Goal: Task Accomplishment & Management: Use online tool/utility

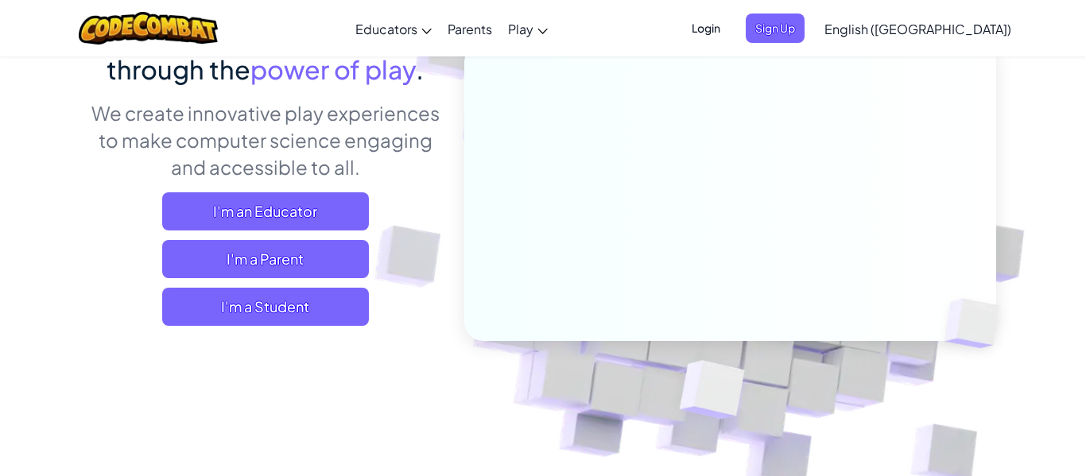
scroll to position [179, 0]
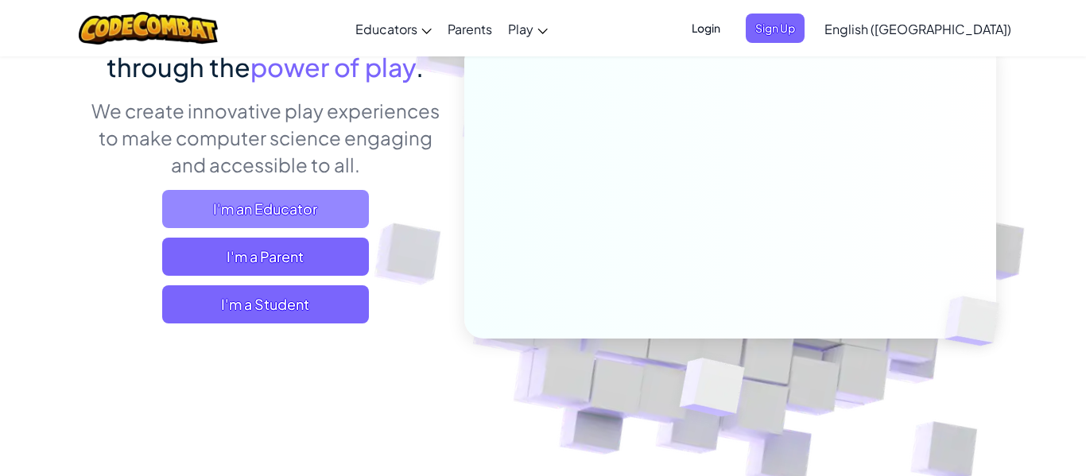
click at [282, 211] on span "I'm an Educator" at bounding box center [265, 209] width 207 height 38
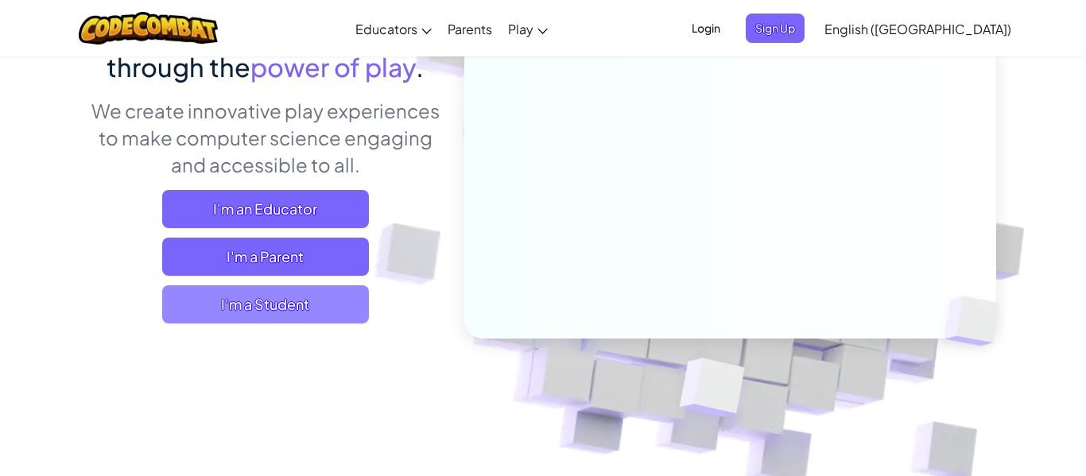
click at [281, 303] on span "I'm a Student" at bounding box center [265, 304] width 207 height 38
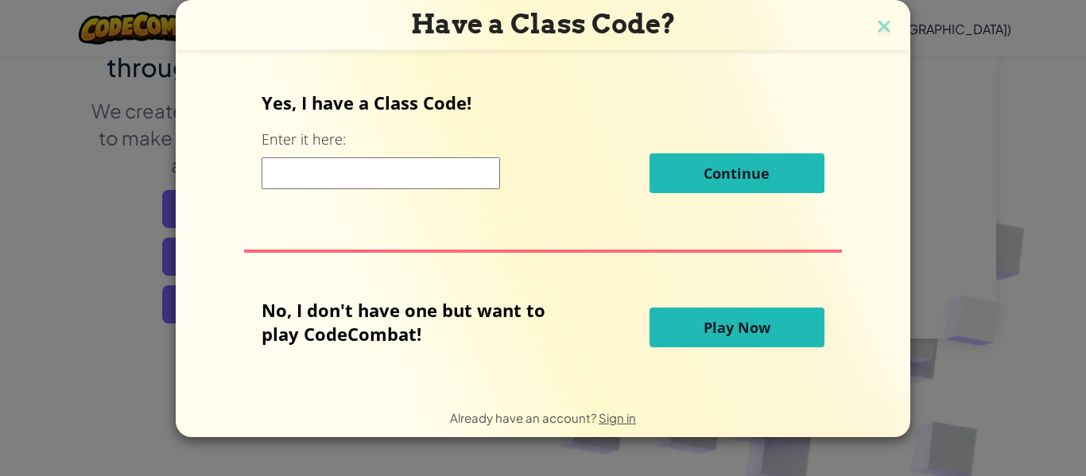
click at [716, 336] on span "Play Now" at bounding box center [737, 327] width 67 height 19
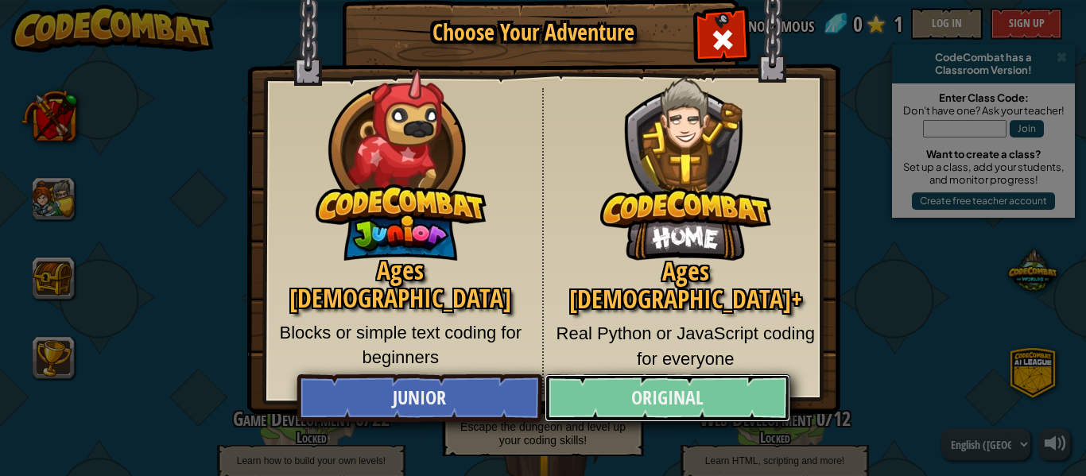
click at [718, 388] on link "Original" at bounding box center [667, 398] width 245 height 48
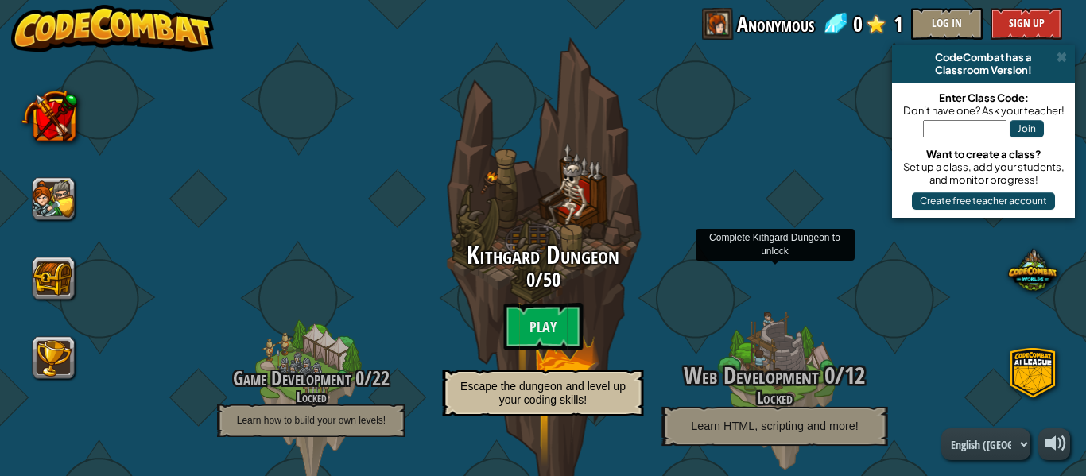
scroll to position [36, 0]
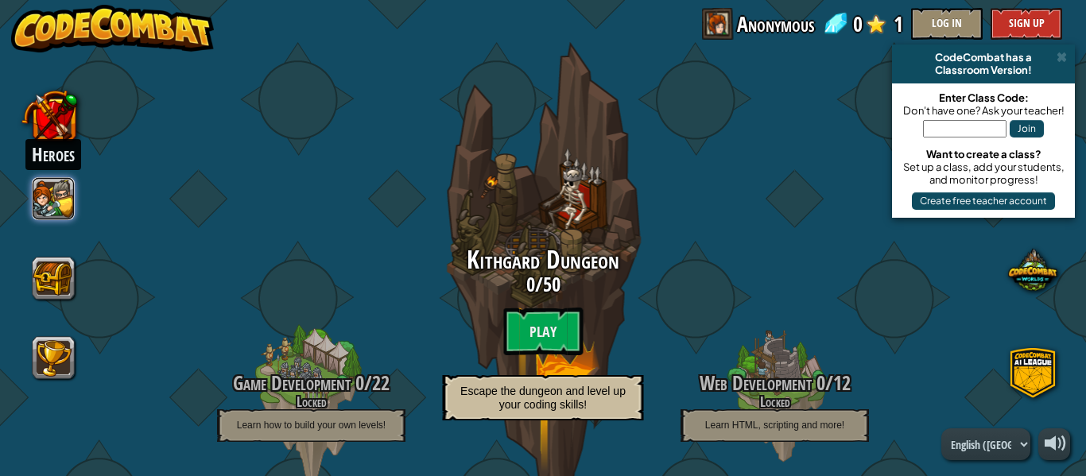
click at [70, 196] on button at bounding box center [54, 198] width 43 height 43
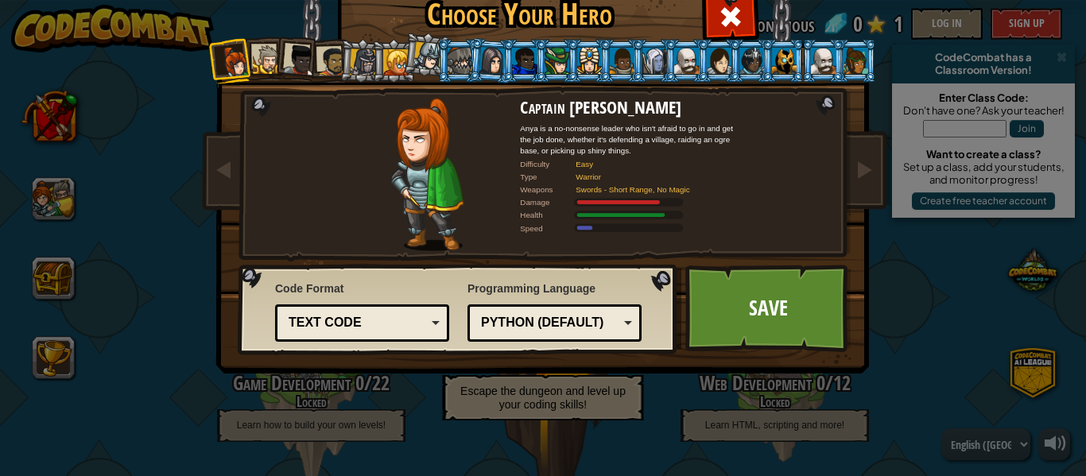
click at [266, 58] on div at bounding box center [267, 59] width 29 height 29
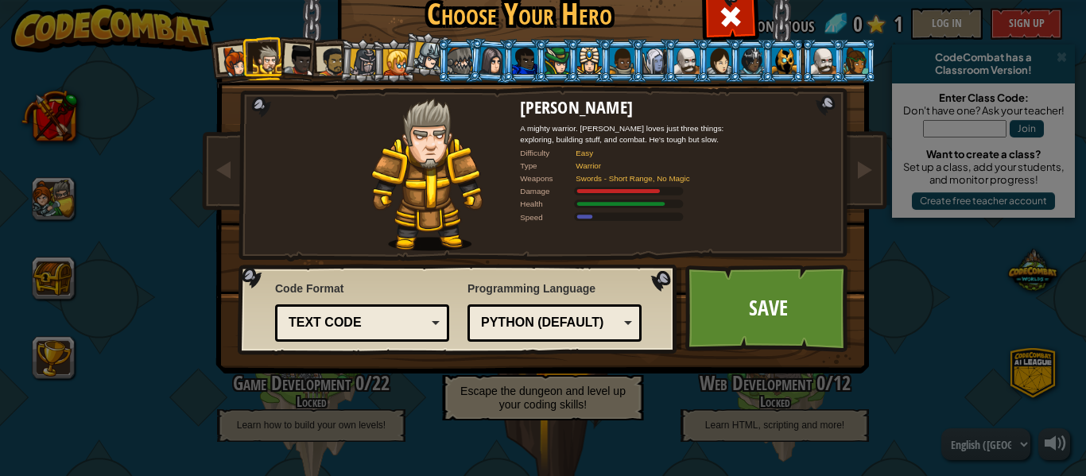
click at [294, 64] on div at bounding box center [300, 61] width 32 height 32
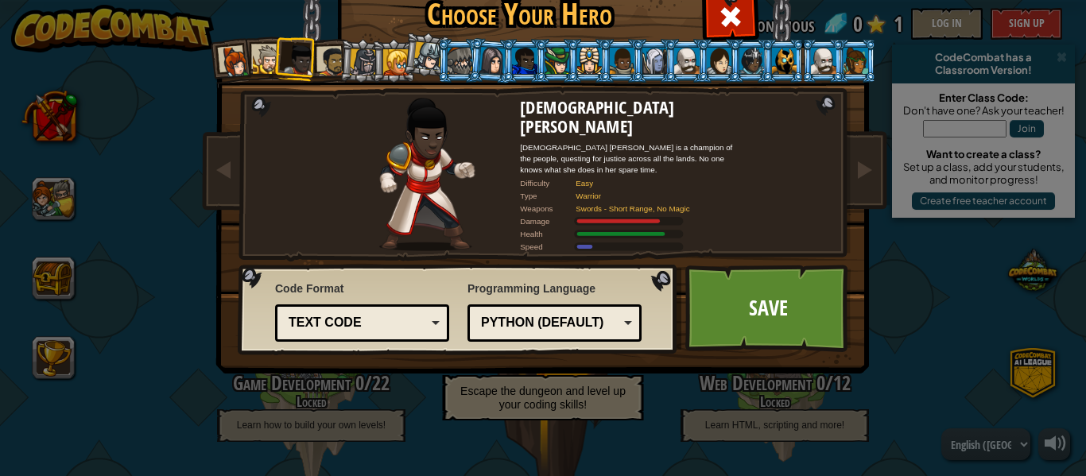
click at [320, 67] on div at bounding box center [331, 61] width 29 height 29
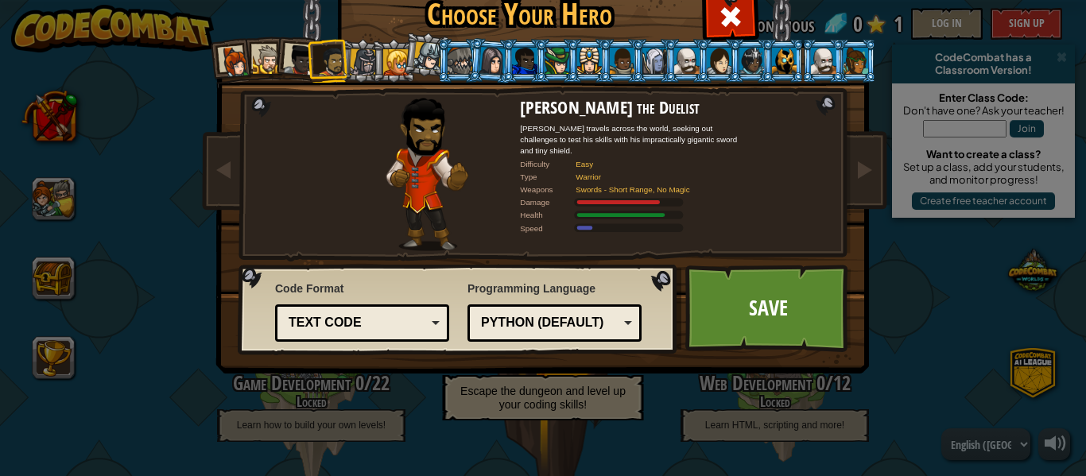
click at [395, 64] on div at bounding box center [395, 61] width 25 height 25
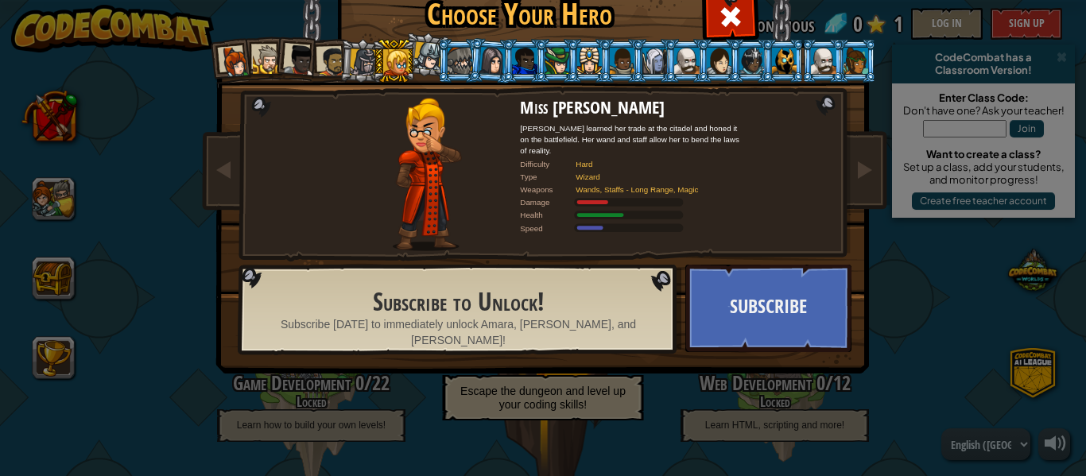
click at [355, 64] on div at bounding box center [363, 61] width 27 height 27
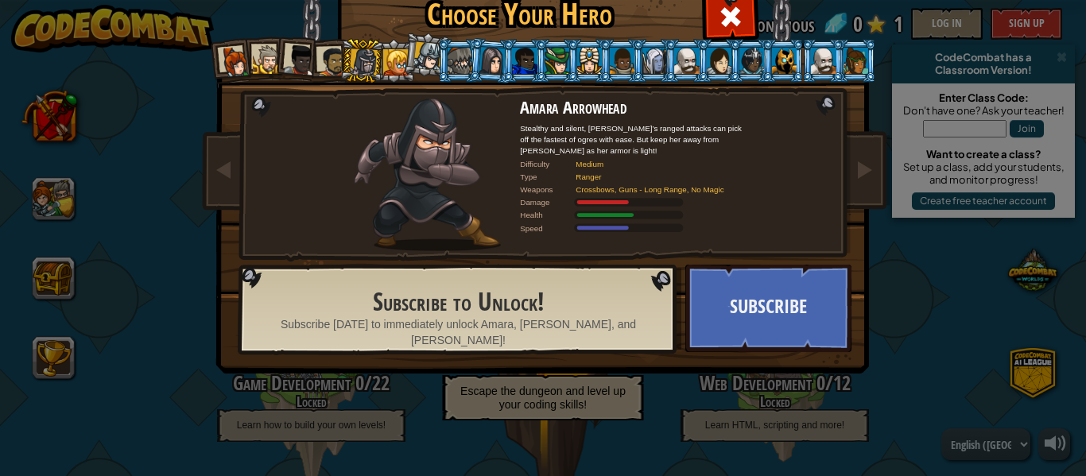
click at [355, 65] on div at bounding box center [363, 61] width 27 height 27
click at [433, 59] on div at bounding box center [428, 56] width 29 height 29
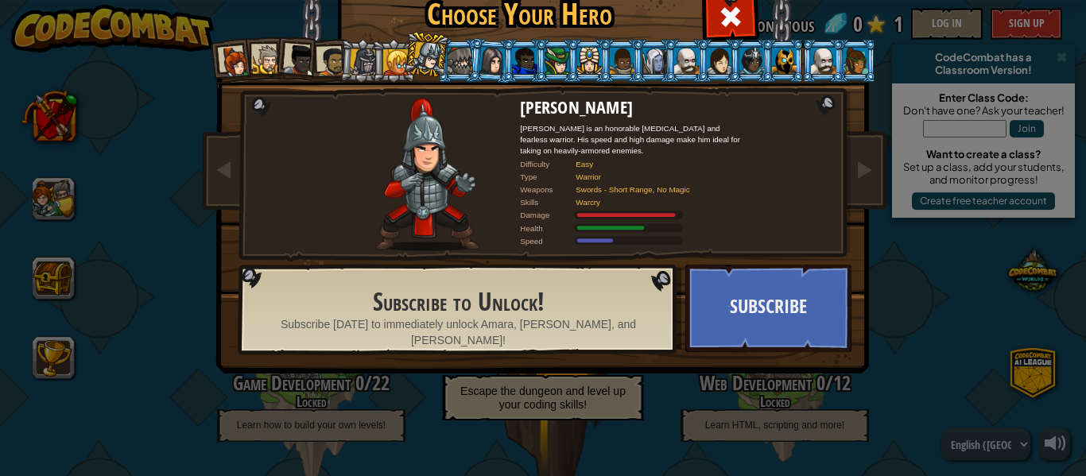
click at [585, 55] on div at bounding box center [589, 60] width 25 height 25
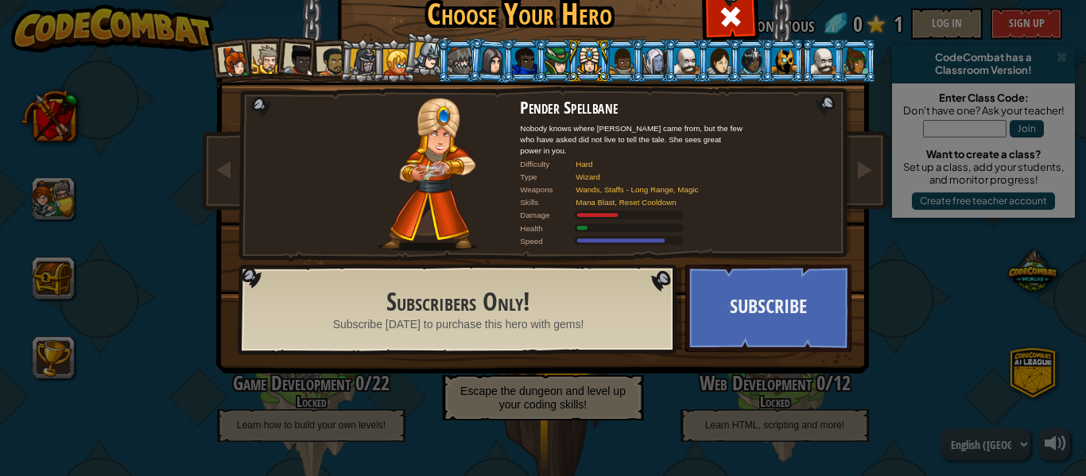
click at [661, 60] on div at bounding box center [654, 60] width 25 height 25
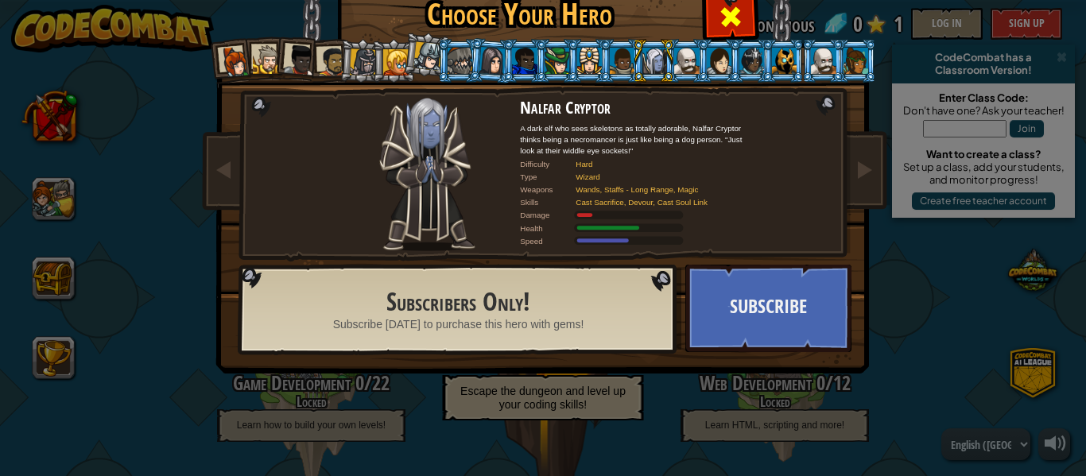
click at [747, 19] on div at bounding box center [730, 15] width 50 height 50
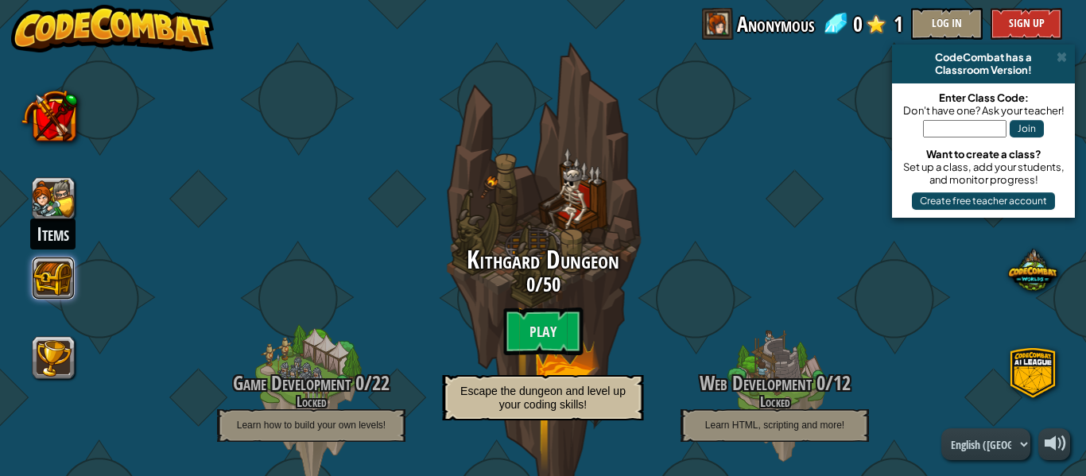
click at [60, 274] on button at bounding box center [54, 278] width 43 height 43
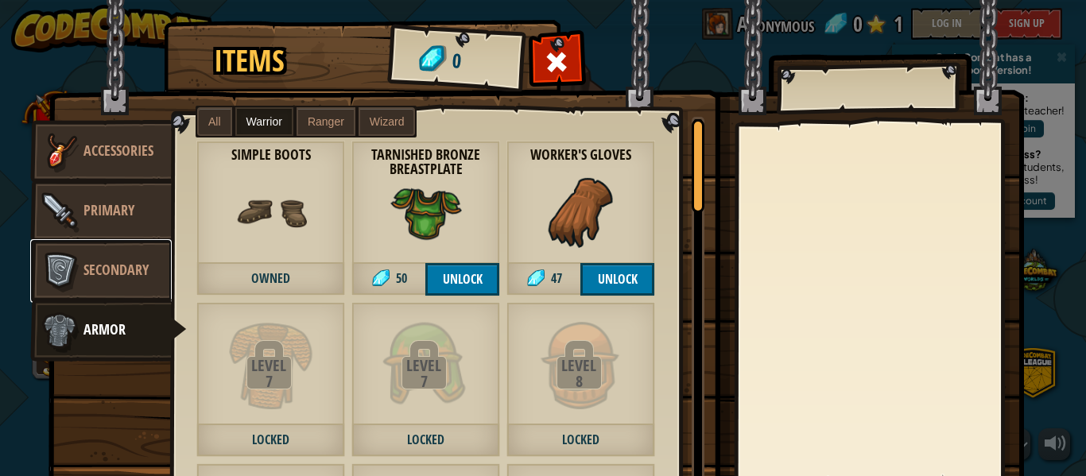
click at [82, 274] on img at bounding box center [60, 271] width 48 height 48
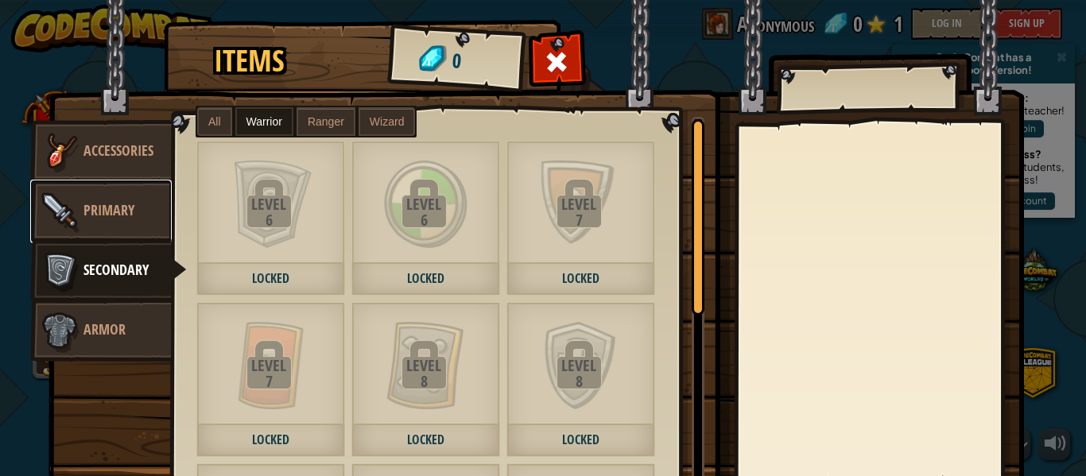
click at [153, 195] on link "Primary" at bounding box center [101, 212] width 142 height 64
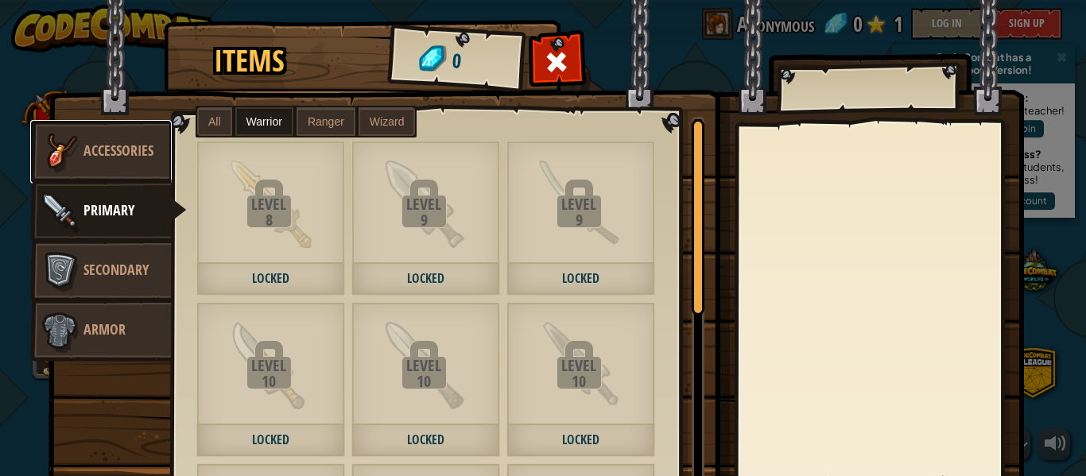
click at [126, 154] on span "Accessories" at bounding box center [118, 151] width 70 height 20
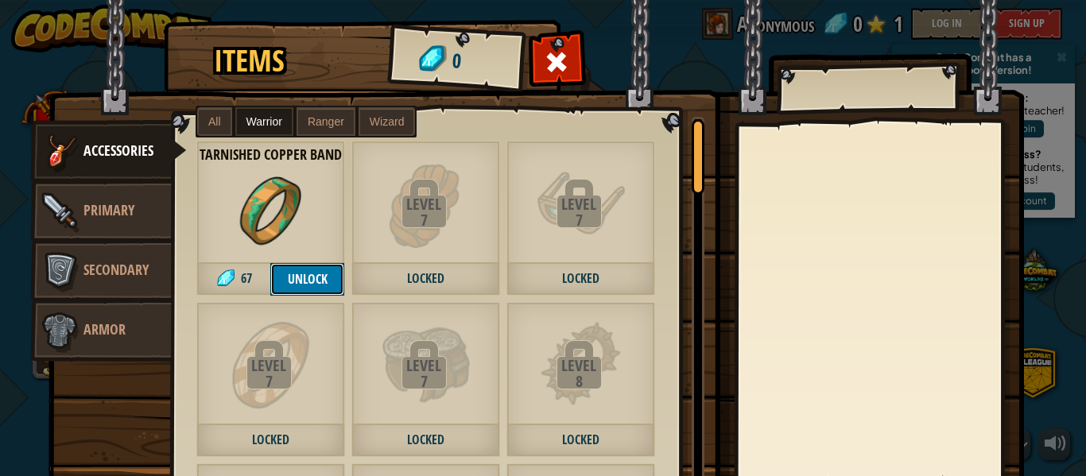
click at [295, 271] on button "Unlock" at bounding box center [307, 279] width 74 height 33
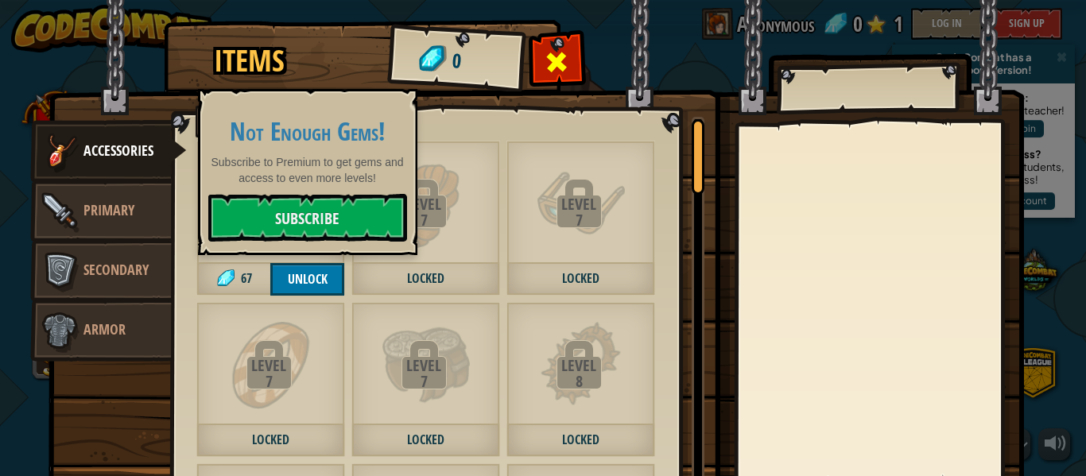
click at [563, 68] on span at bounding box center [557, 61] width 25 height 25
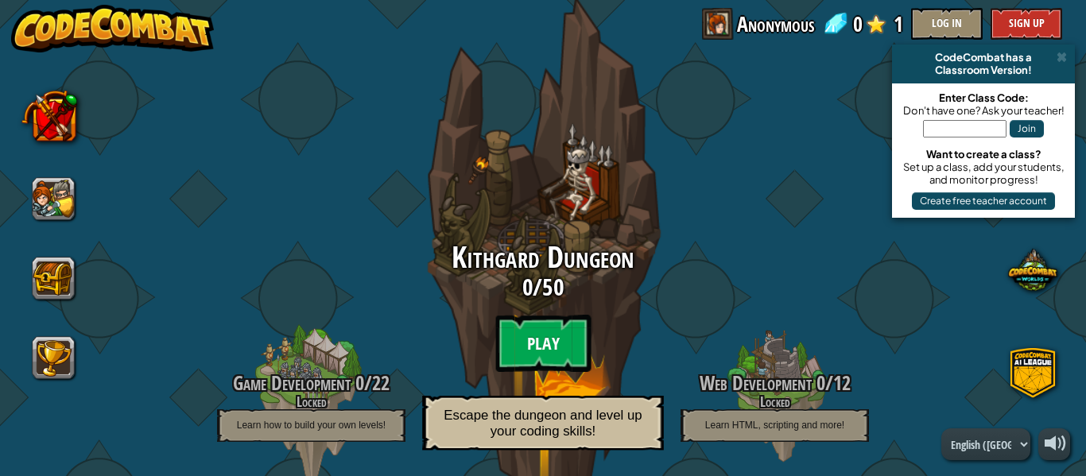
click at [536, 318] on btn "Play" at bounding box center [542, 343] width 95 height 57
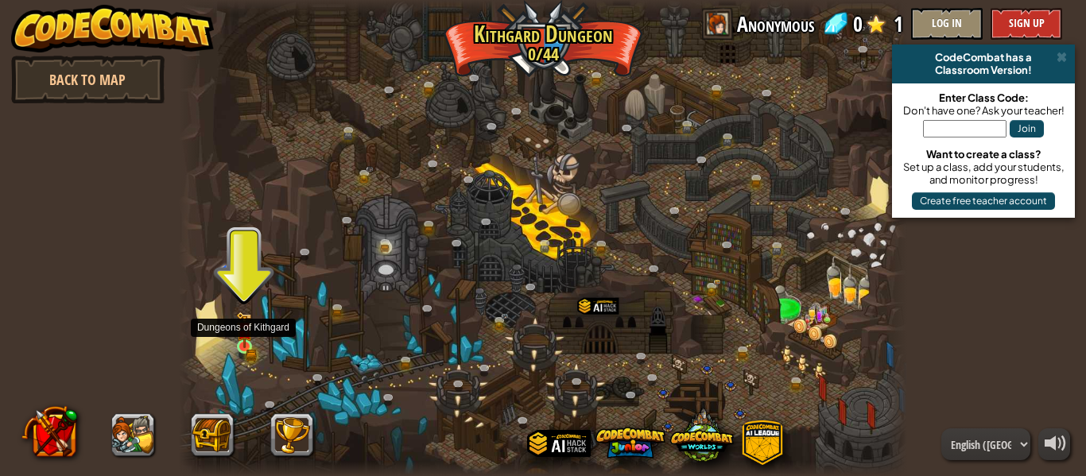
click at [245, 346] on img at bounding box center [244, 330] width 17 height 37
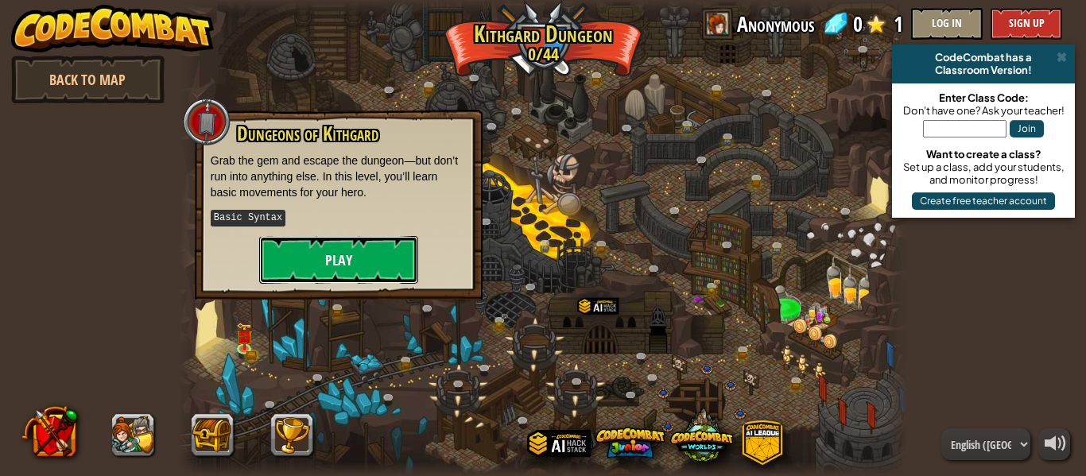
click at [315, 254] on button "Play" at bounding box center [338, 260] width 159 height 48
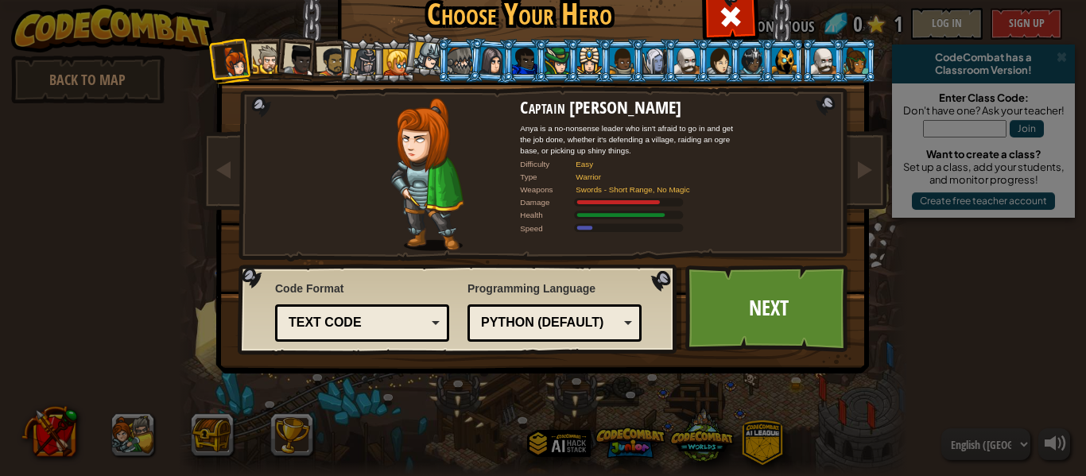
click at [373, 319] on div "Text code" at bounding box center [358, 323] width 138 height 18
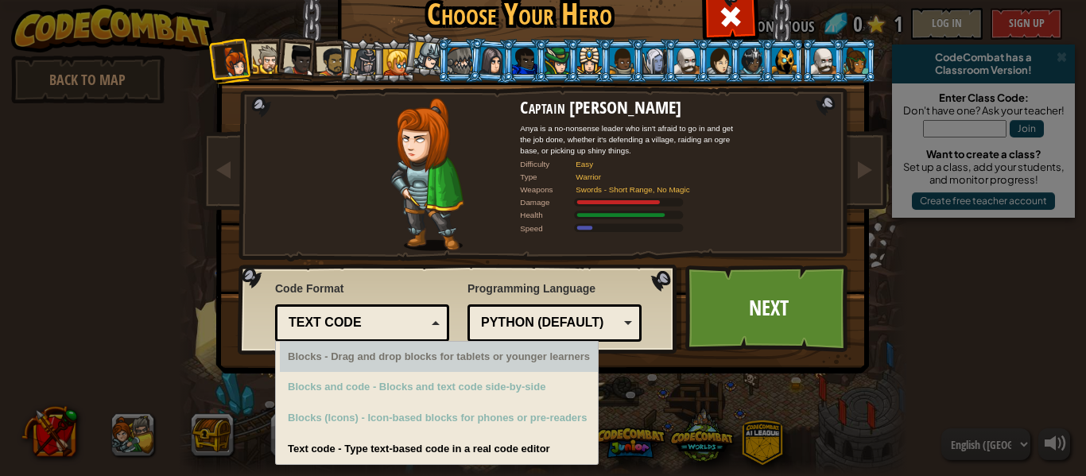
click at [382, 351] on div "Blocks - Drag and drop blocks for tablets or younger learners" at bounding box center [439, 357] width 318 height 31
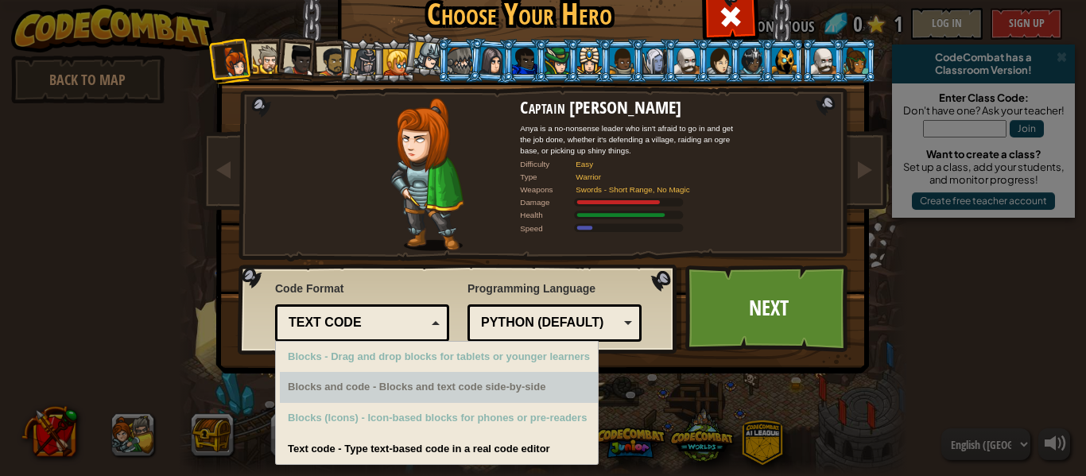
click at [400, 382] on div "Blocks and code - Blocks and text code side-by-side" at bounding box center [439, 387] width 318 height 31
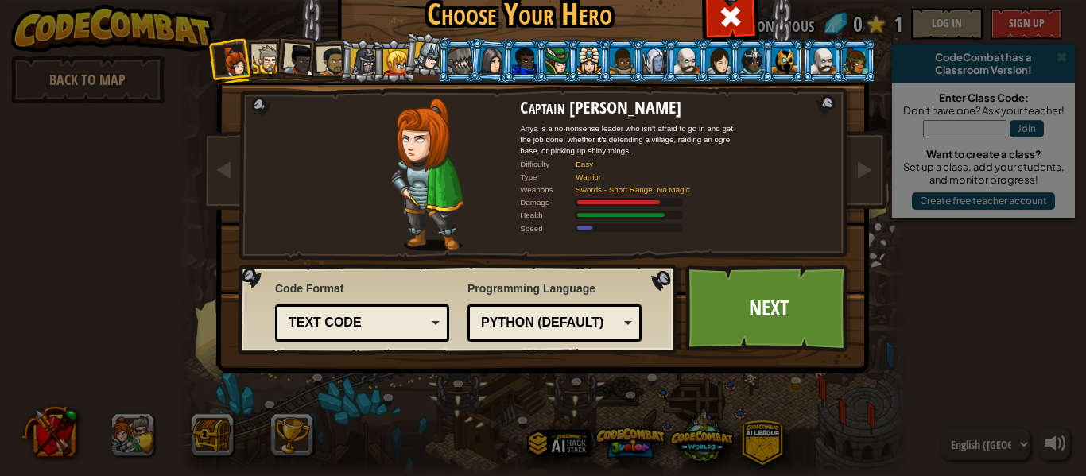
click at [409, 450] on div "Choose Your Hero 0 Captain [PERSON_NAME] is a no-nonsense leader who isn't afra…" at bounding box center [543, 238] width 652 height 523
click at [512, 316] on div "Python (Default)" at bounding box center [550, 323] width 138 height 18
click at [723, 303] on link "Next" at bounding box center [768, 308] width 166 height 87
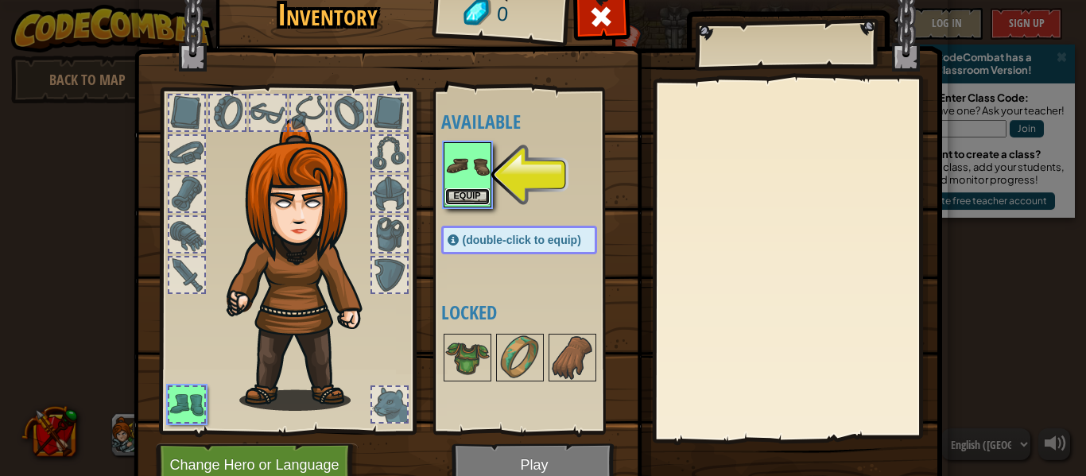
click at [482, 194] on button "Equip" at bounding box center [467, 196] width 45 height 17
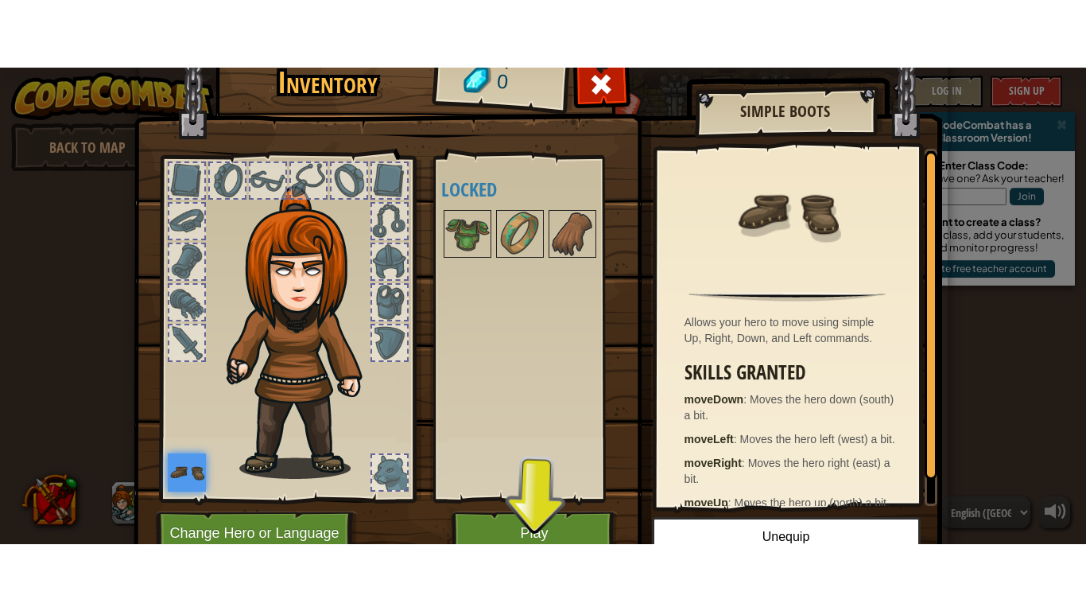
scroll to position [49, 0]
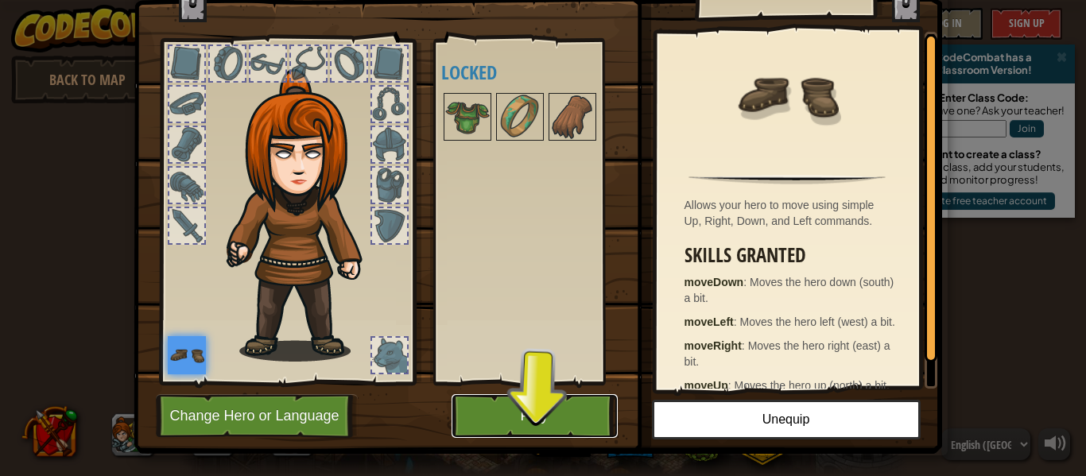
click at [526, 422] on button "Play" at bounding box center [535, 416] width 166 height 44
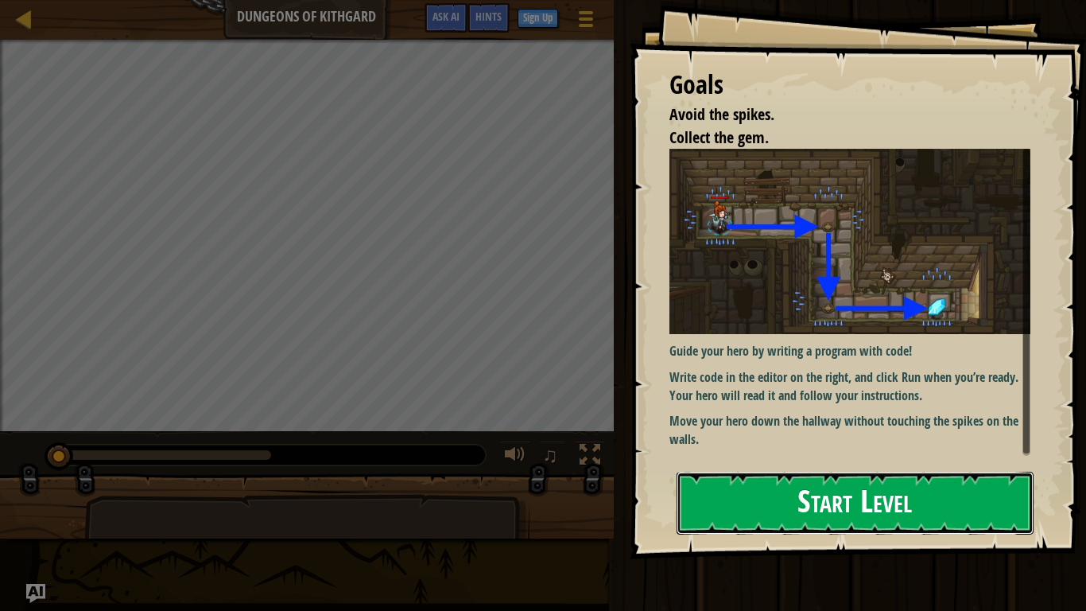
click at [798, 475] on button "Start Level" at bounding box center [855, 502] width 357 height 63
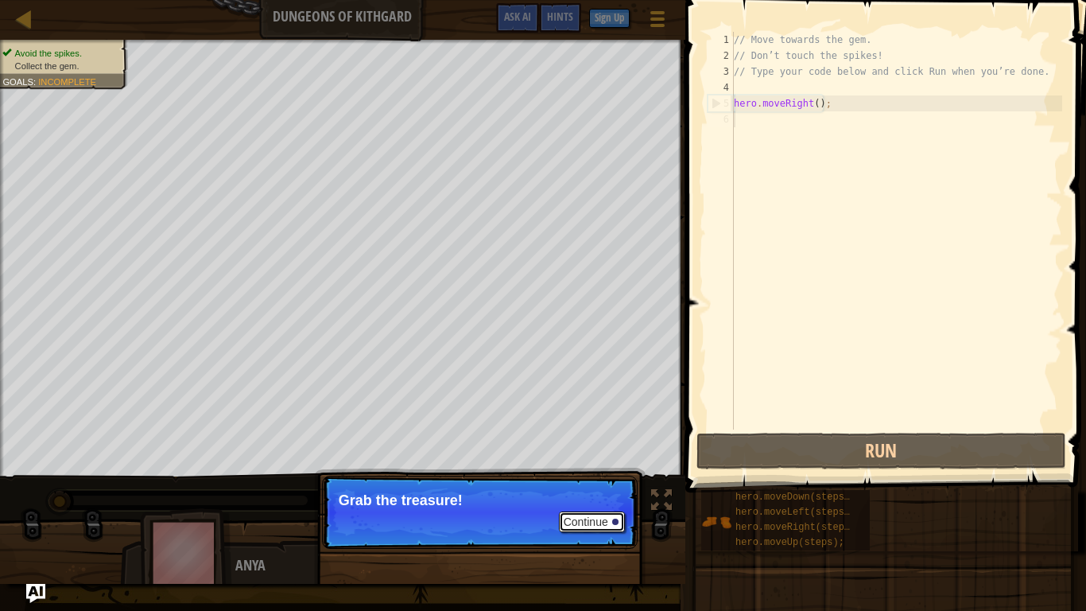
click at [603, 475] on button "Continue" at bounding box center [592, 521] width 66 height 21
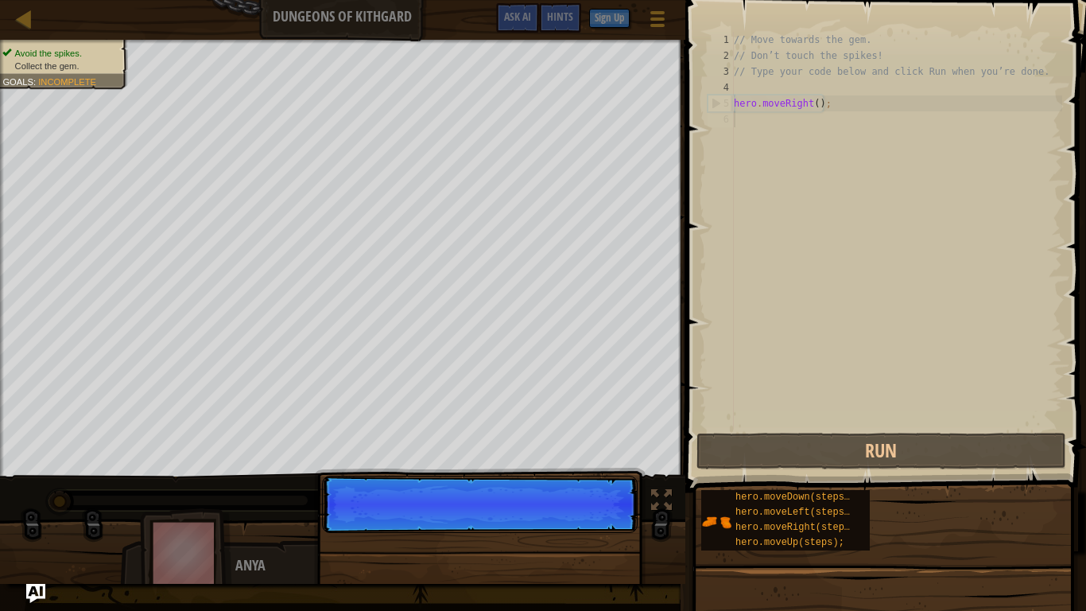
scroll to position [7, 0]
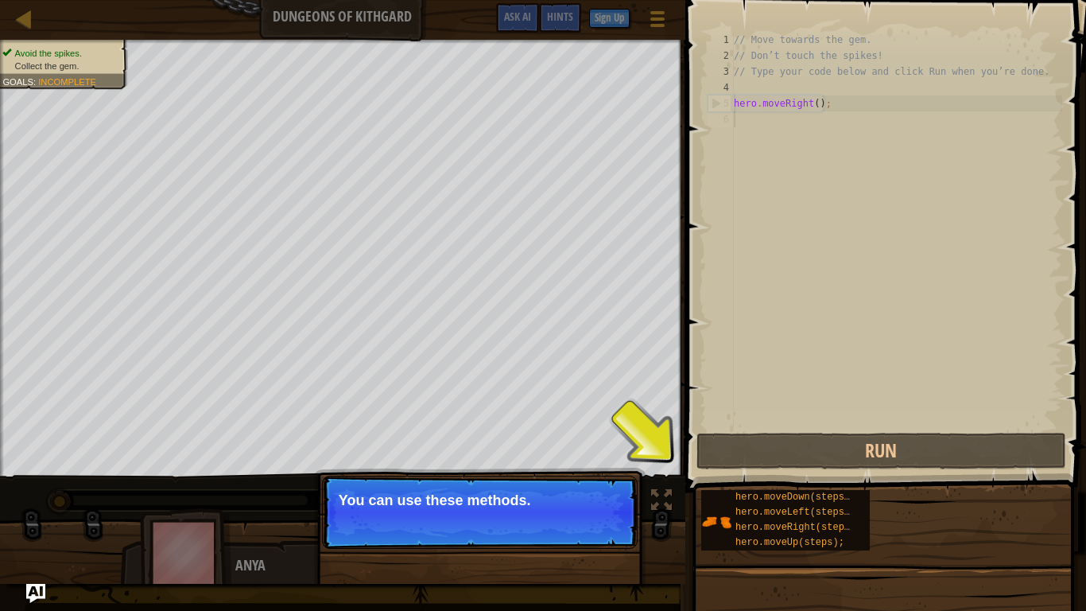
click at [561, 475] on p "Continue You can use these methods." at bounding box center [480, 511] width 316 height 73
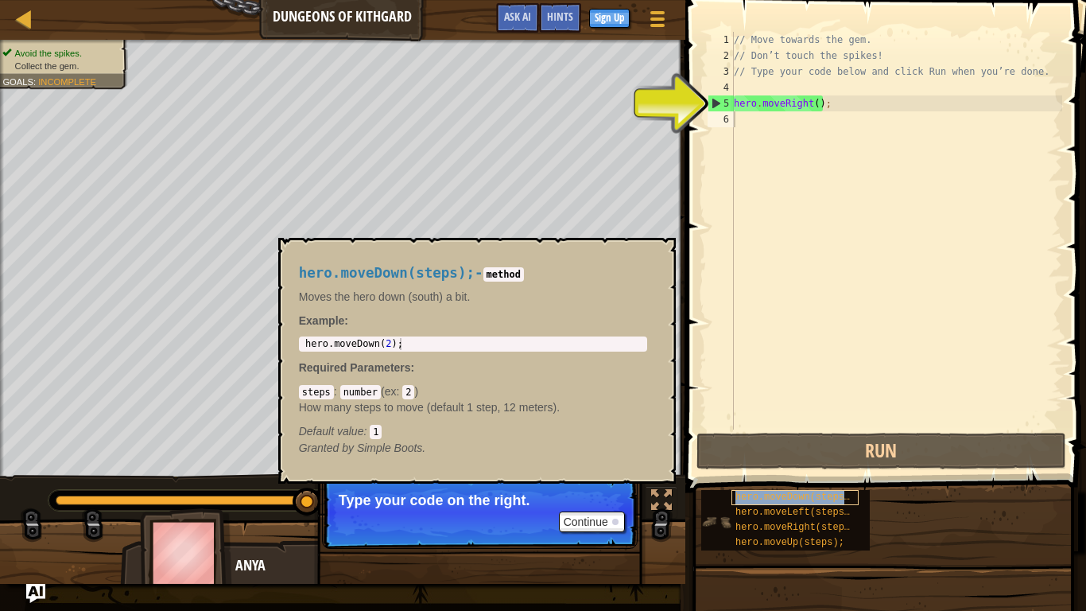
click at [754, 475] on span "hero.moveDown(steps);" at bounding box center [795, 496] width 120 height 11
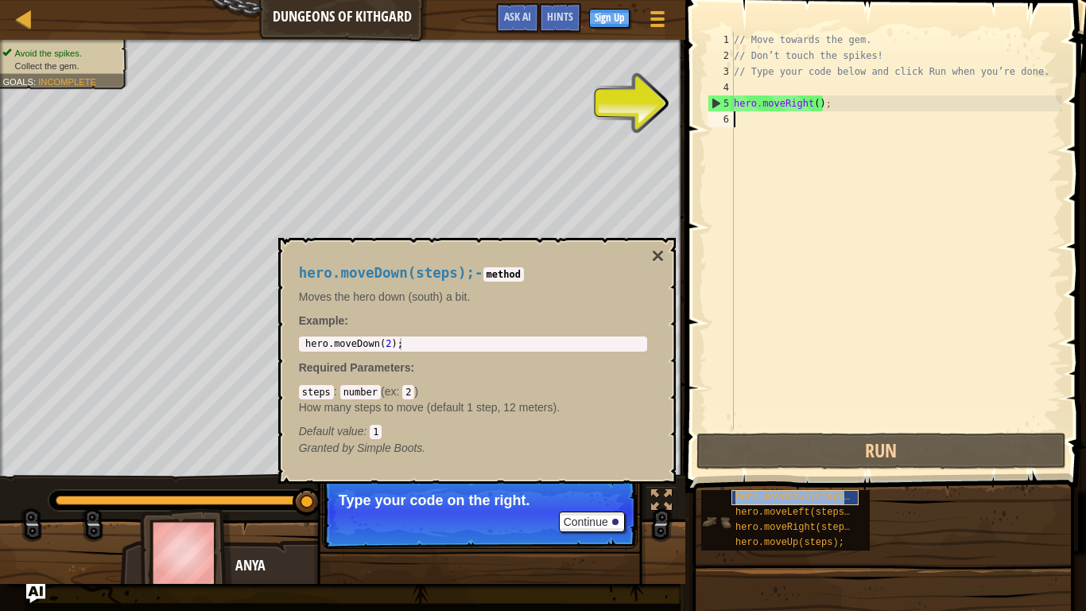
click at [786, 475] on span "hero.moveDown(steps);" at bounding box center [795, 496] width 120 height 11
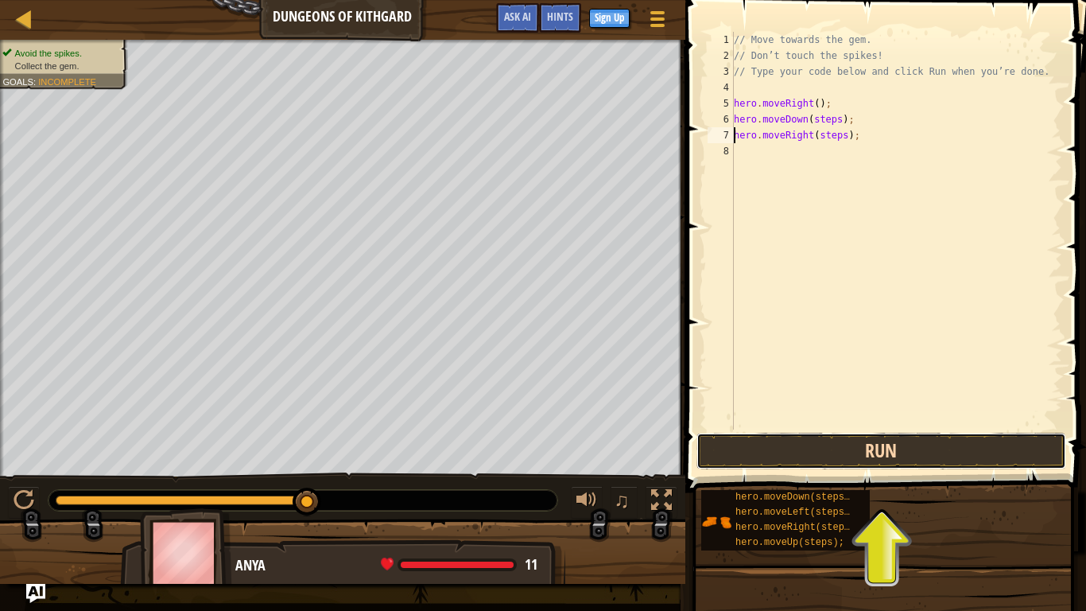
click at [848, 458] on button "Run" at bounding box center [881, 451] width 371 height 37
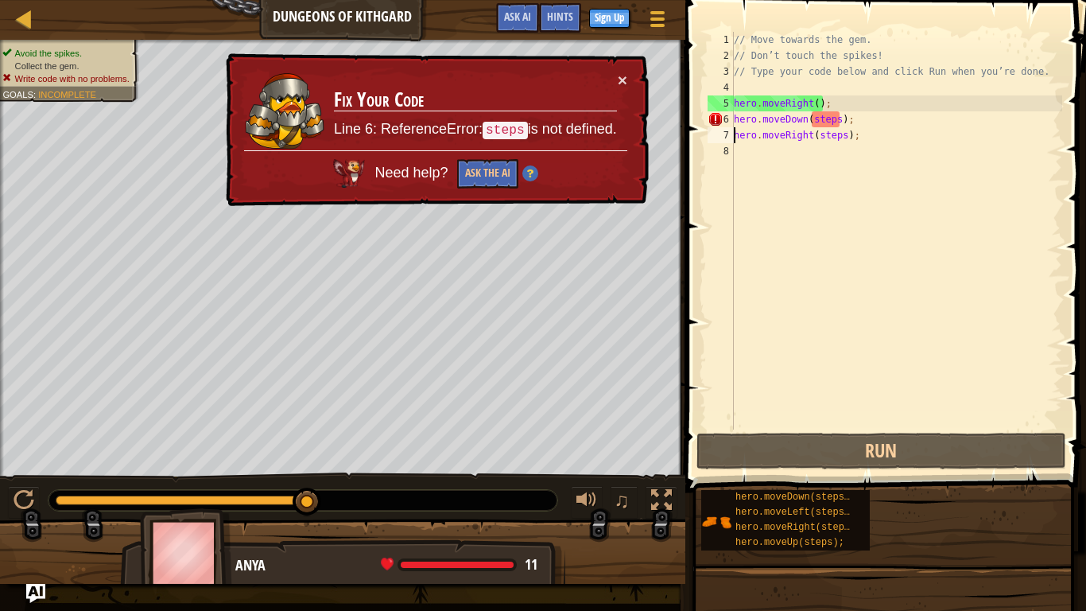
click at [735, 119] on div "// Move towards the gem. // Don’t touch the spikes! // Type your code below and…" at bounding box center [897, 246] width 332 height 429
click at [839, 122] on div "// Move towards the gem. // Don’t touch the spikes! // Type your code below and…" at bounding box center [897, 246] width 332 height 429
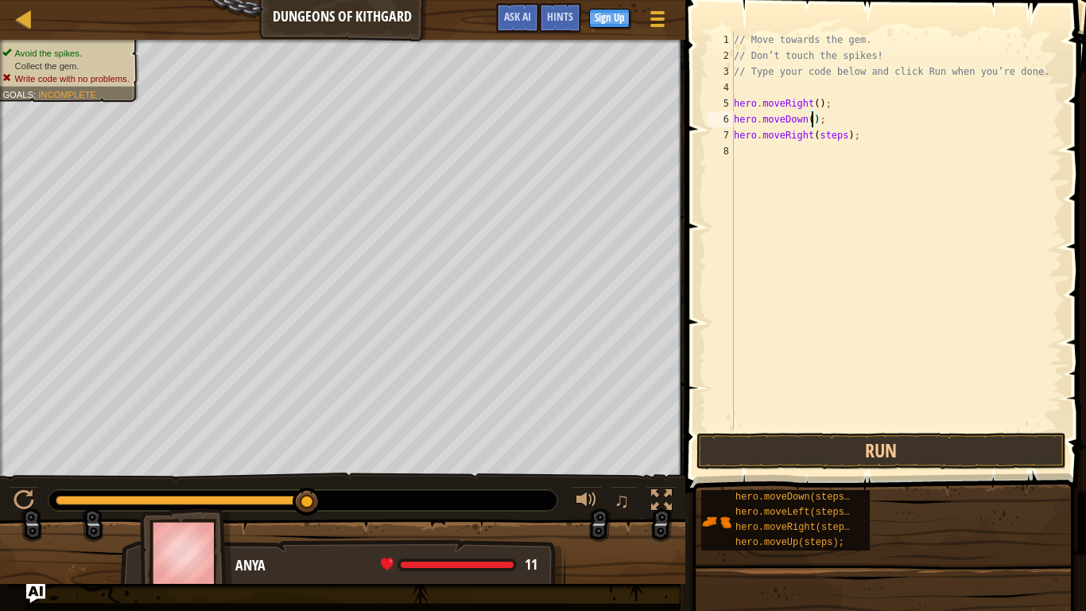
scroll to position [7, 12]
click at [928, 463] on button "Run" at bounding box center [881, 451] width 371 height 37
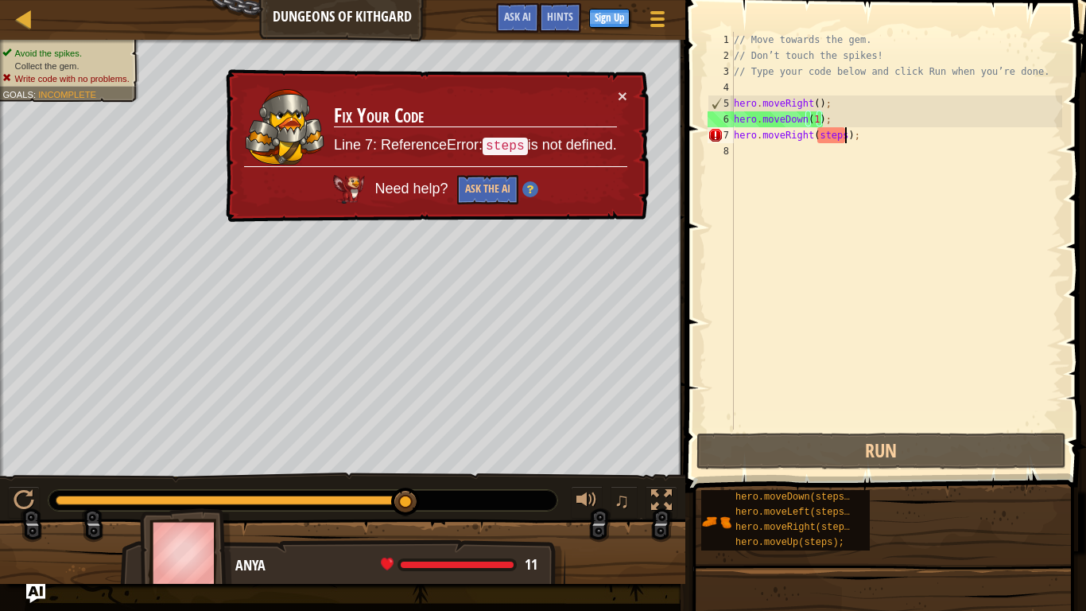
click at [844, 137] on div "// Move towards the gem. // Don’t touch the spikes! // Type your code below and…" at bounding box center [897, 246] width 332 height 429
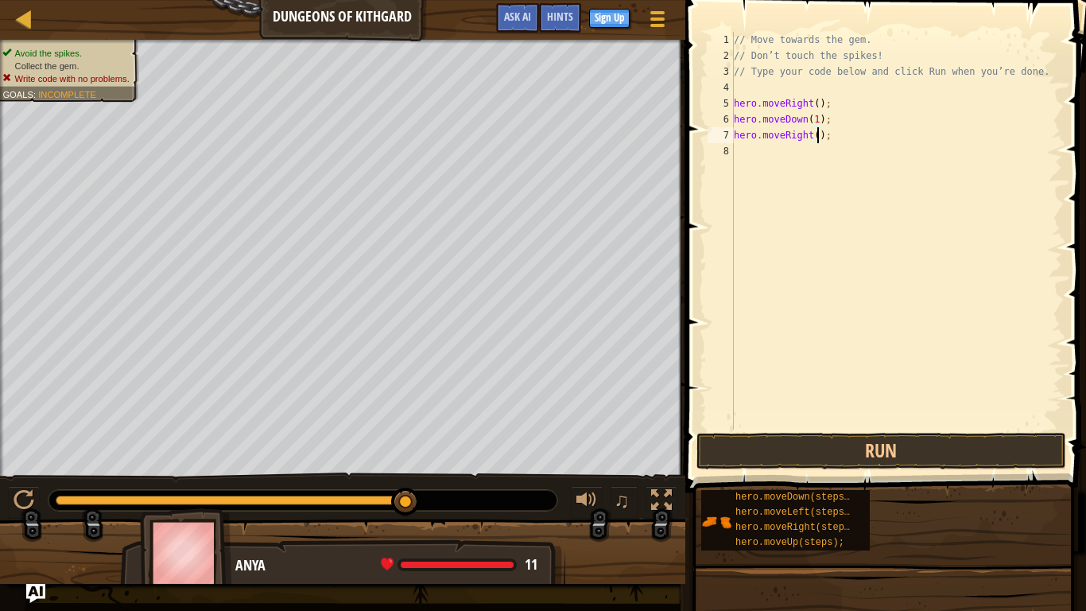
type textarea "hero.moveRight(1);"
click at [916, 460] on button "Run" at bounding box center [881, 451] width 371 height 37
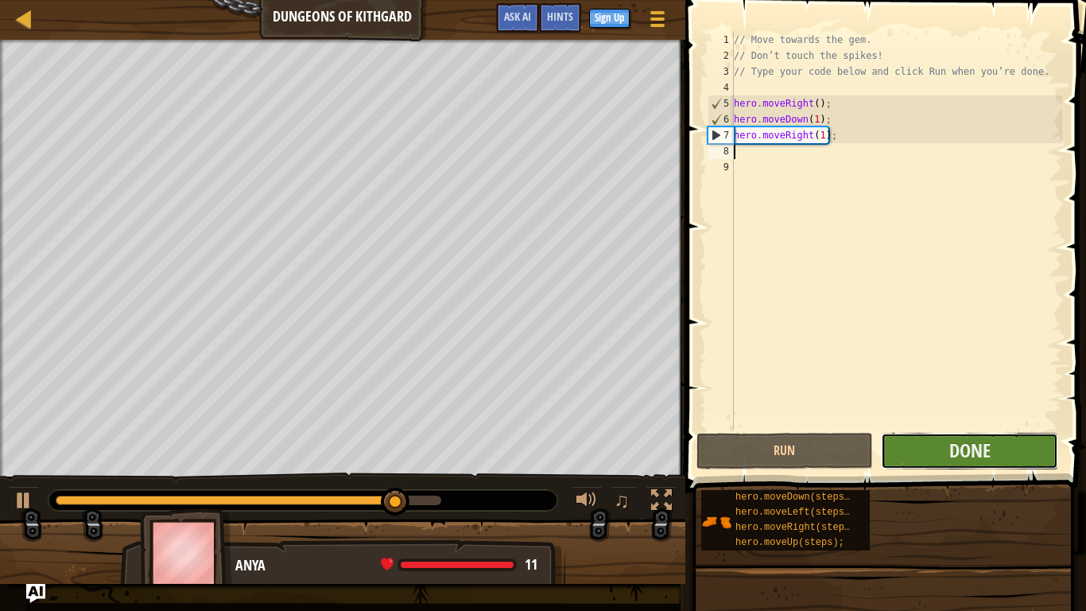
click at [913, 448] on button "Done" at bounding box center [969, 451] width 177 height 37
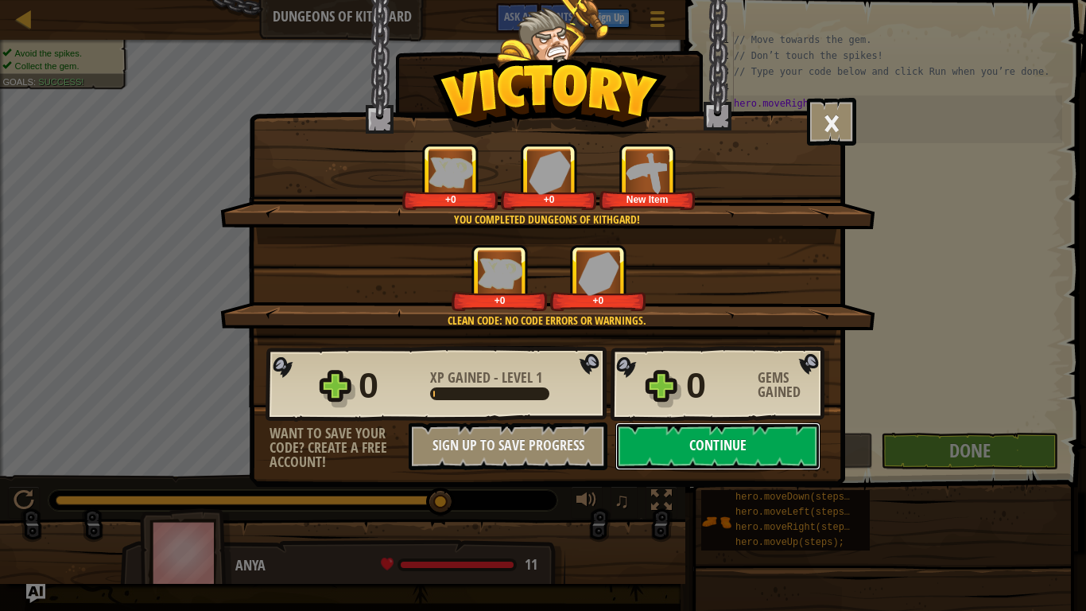
click at [723, 443] on button "Continue" at bounding box center [717, 446] width 205 height 48
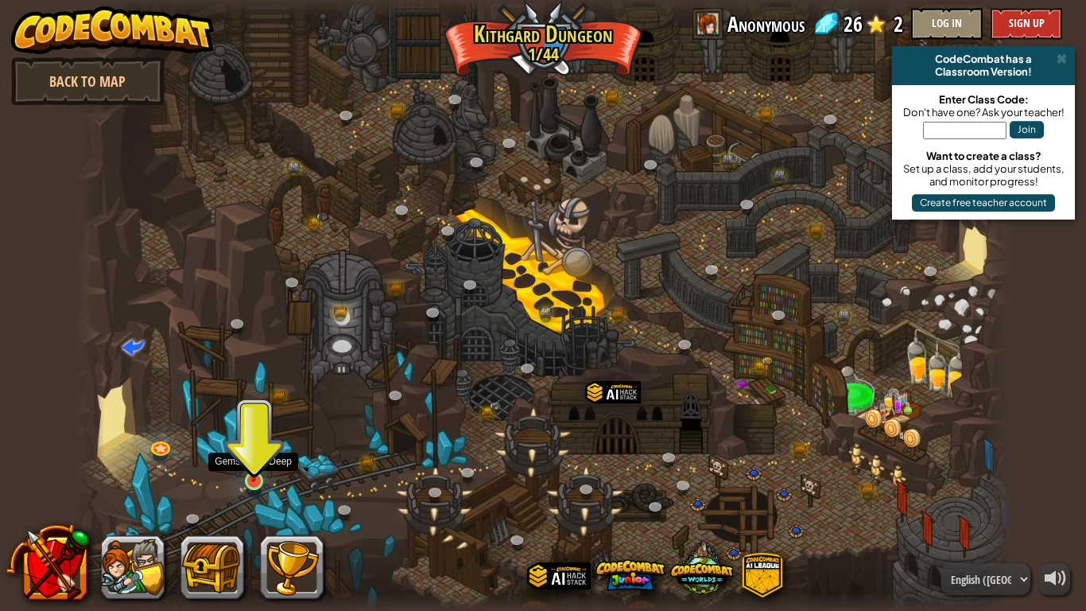
click at [251, 475] on img at bounding box center [254, 455] width 24 height 54
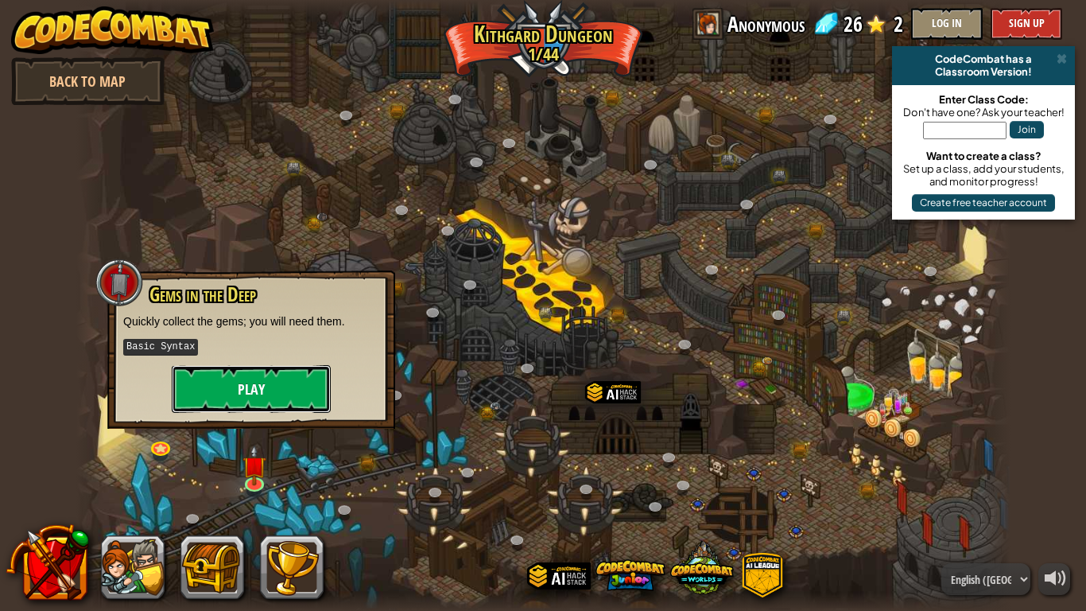
click at [249, 372] on button "Play" at bounding box center [251, 389] width 159 height 48
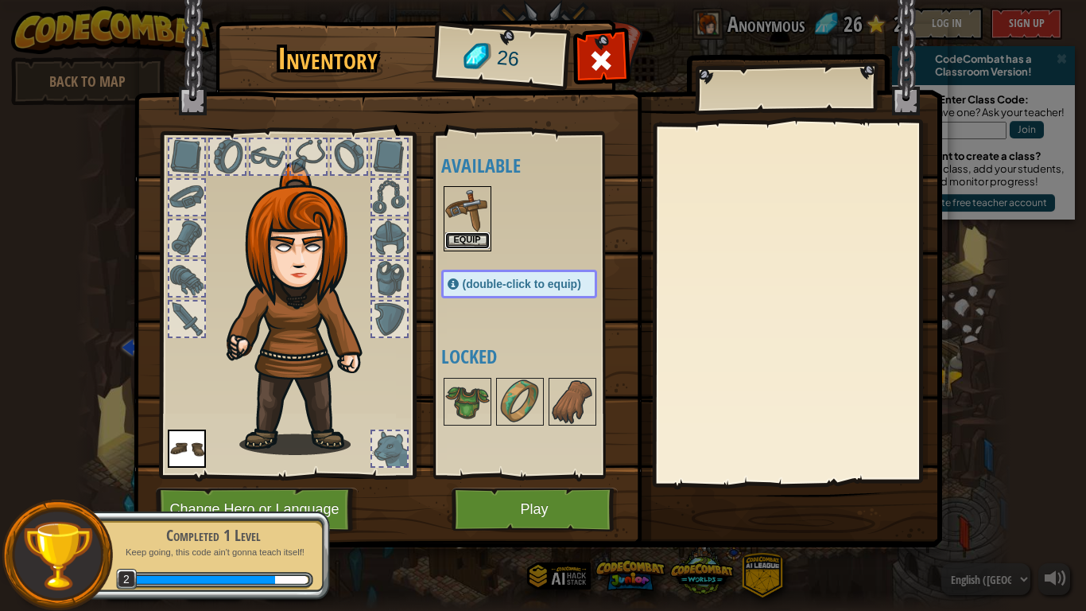
click at [484, 237] on button "Equip" at bounding box center [467, 240] width 45 height 17
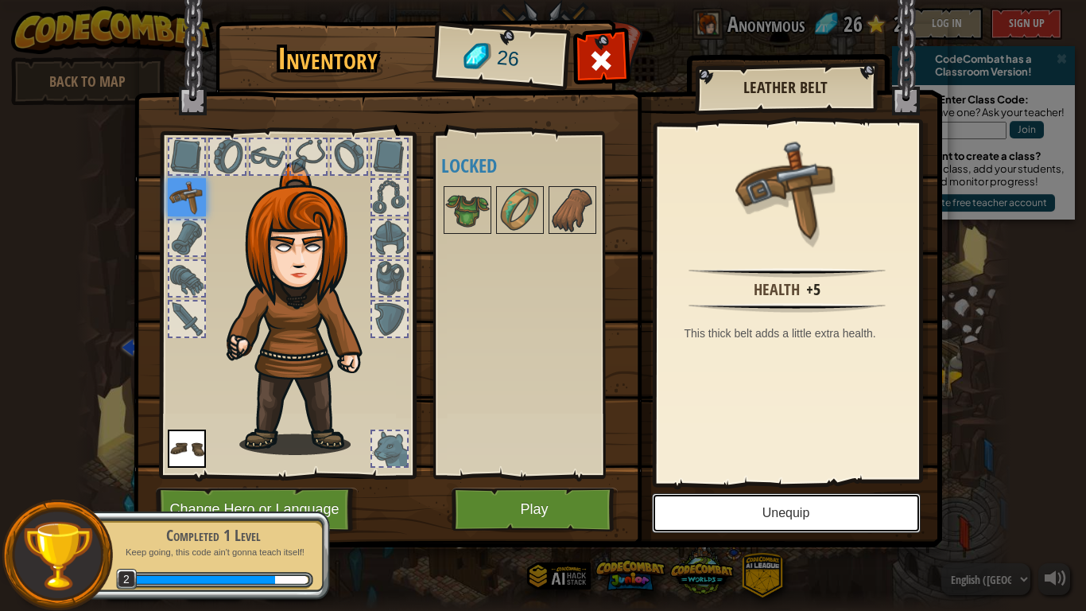
click at [798, 475] on button "Unequip" at bounding box center [786, 513] width 269 height 40
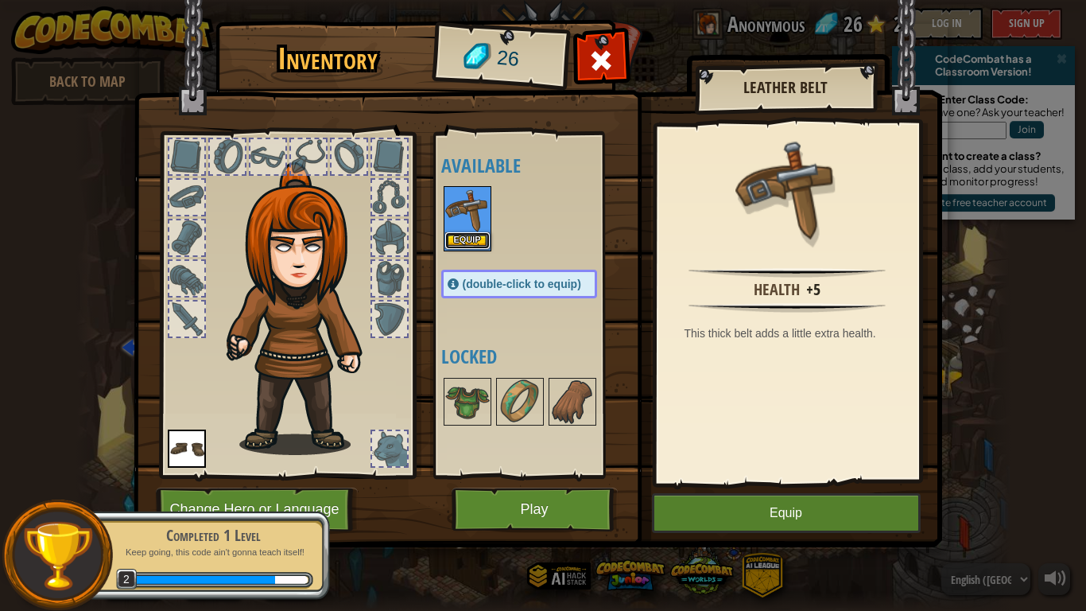
click at [469, 244] on button "Equip" at bounding box center [467, 240] width 45 height 17
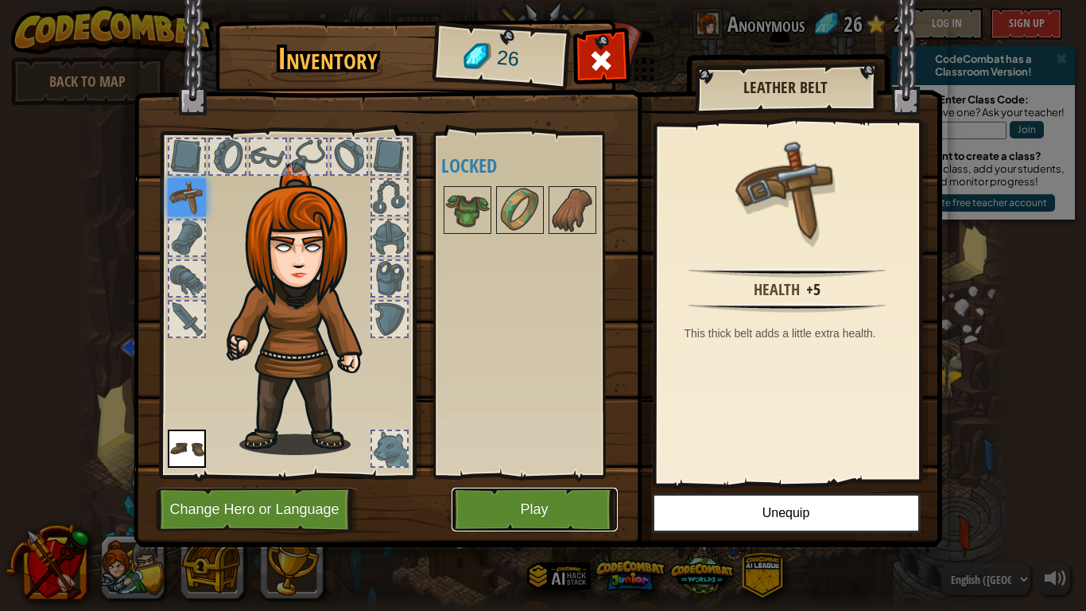
click at [590, 475] on button "Play" at bounding box center [535, 509] width 166 height 44
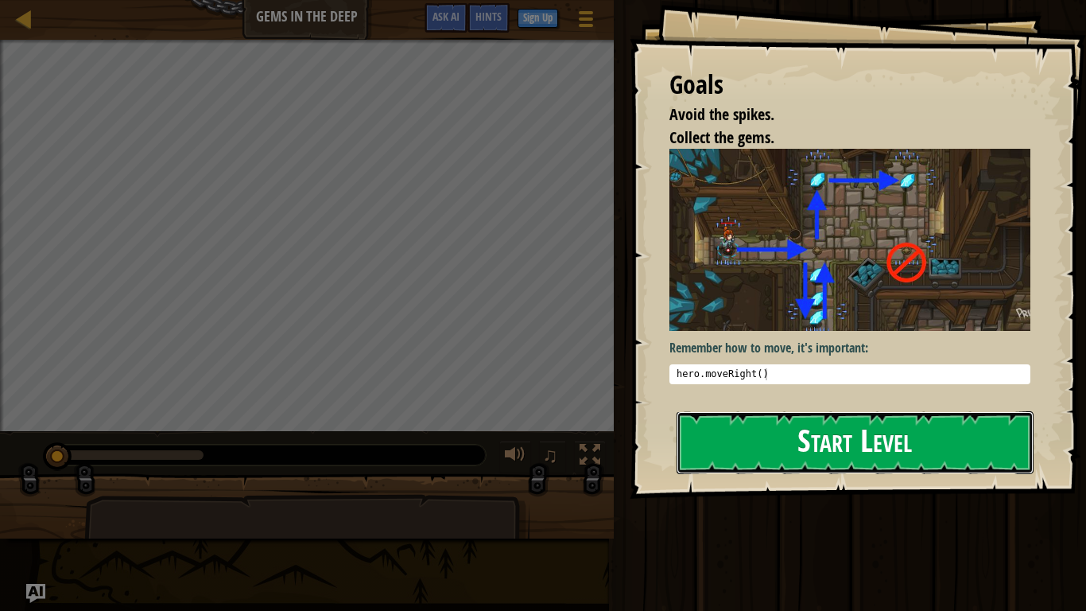
click at [853, 423] on button "Start Level" at bounding box center [855, 442] width 357 height 63
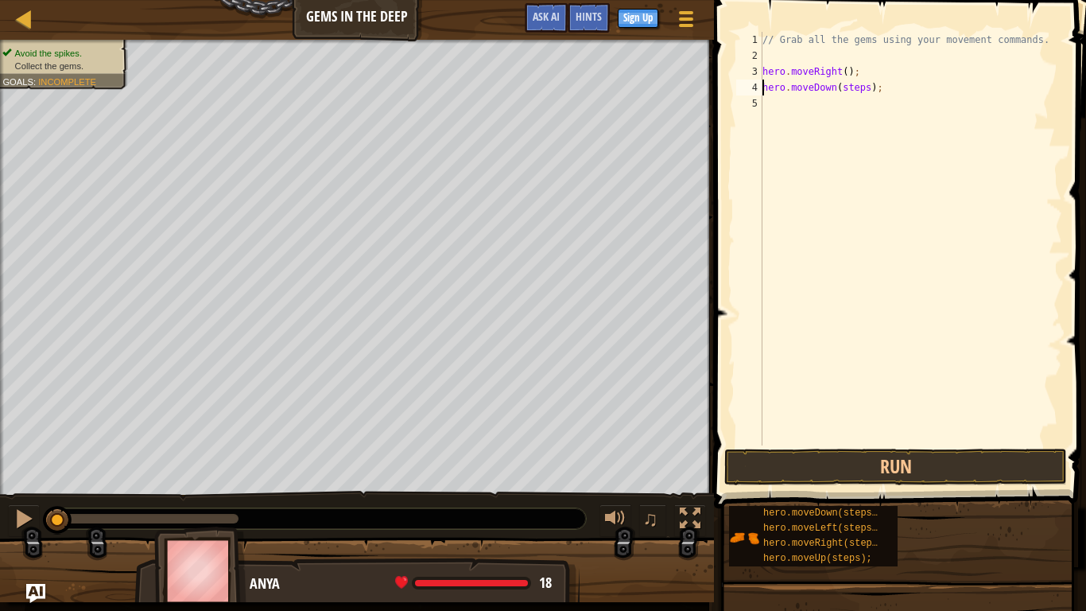
click at [867, 86] on div "// Grab all the gems using your movement commands. hero . moveRight ( ) ; hero …" at bounding box center [910, 254] width 303 height 445
type textarea "hero.moveDown(1);"
click at [766, 104] on div "// Grab all the gems using your movement commands. hero . moveRight ( ) ; hero …" at bounding box center [910, 254] width 303 height 445
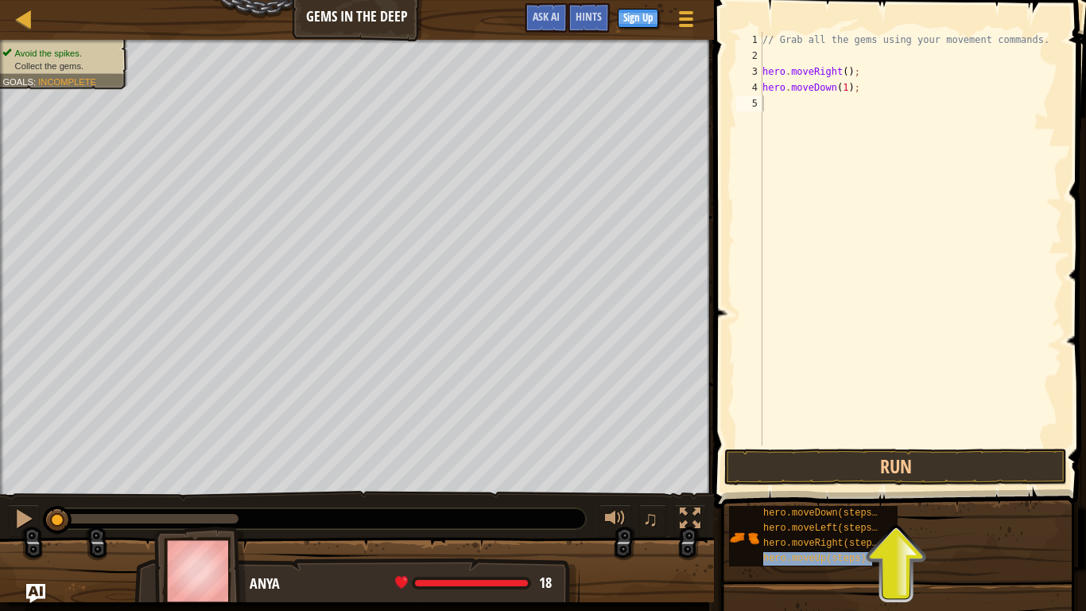
type textarea "hero.moveUp(steps);"
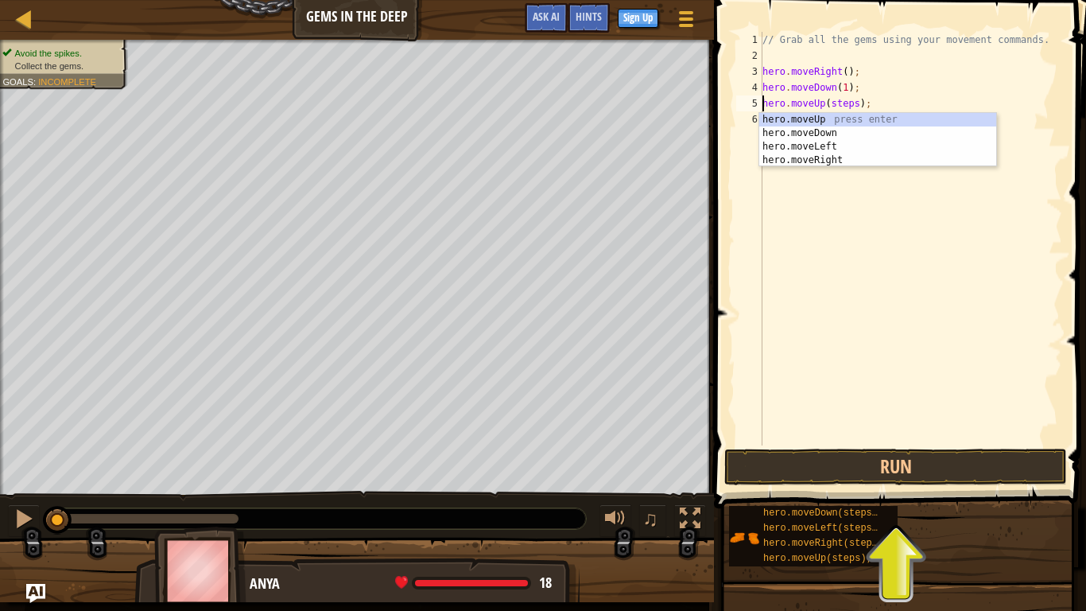
click at [911, 281] on div "// Grab all the gems using your movement commands. hero . moveRight ( ) ; hero …" at bounding box center [910, 254] width 303 height 445
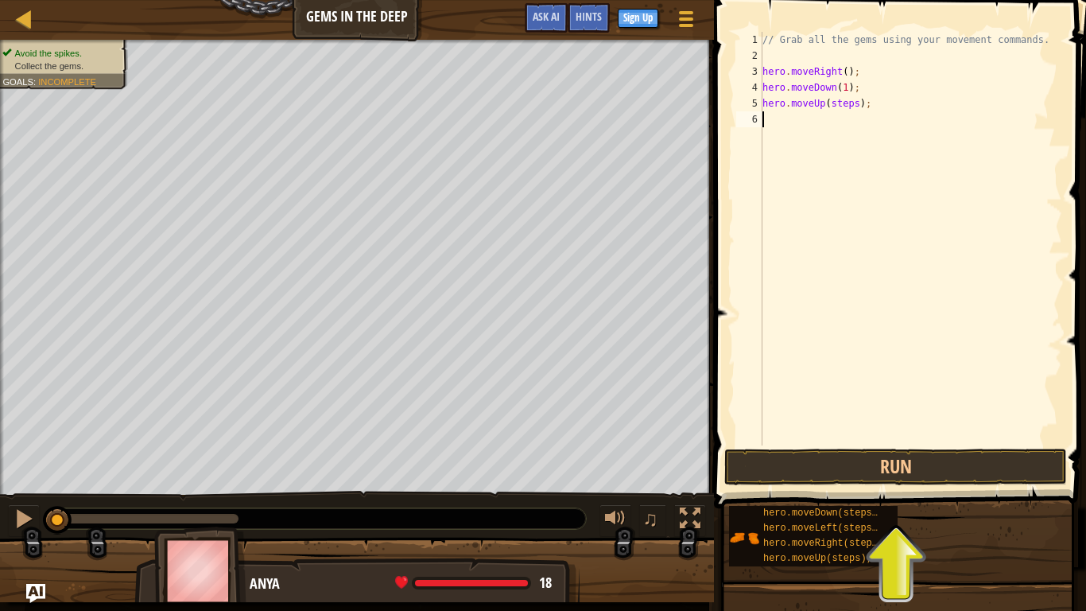
click at [859, 107] on div "// Grab all the gems using your movement commands. hero . moveRight ( ) ; hero …" at bounding box center [910, 254] width 303 height 445
type textarea "hero.moveUp(1);"
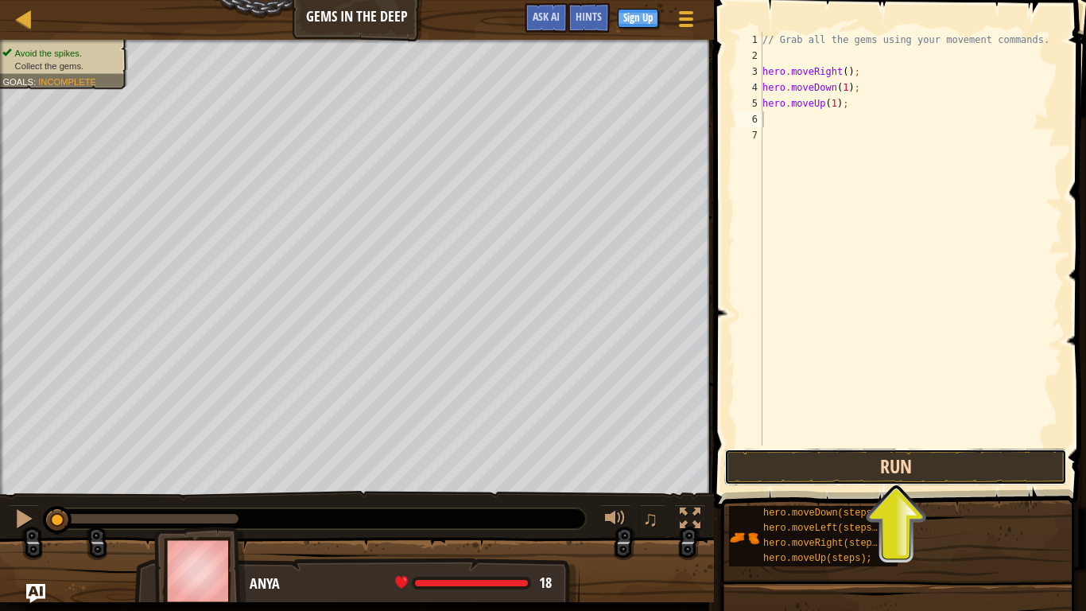
click at [996, 472] on button "Run" at bounding box center [895, 466] width 343 height 37
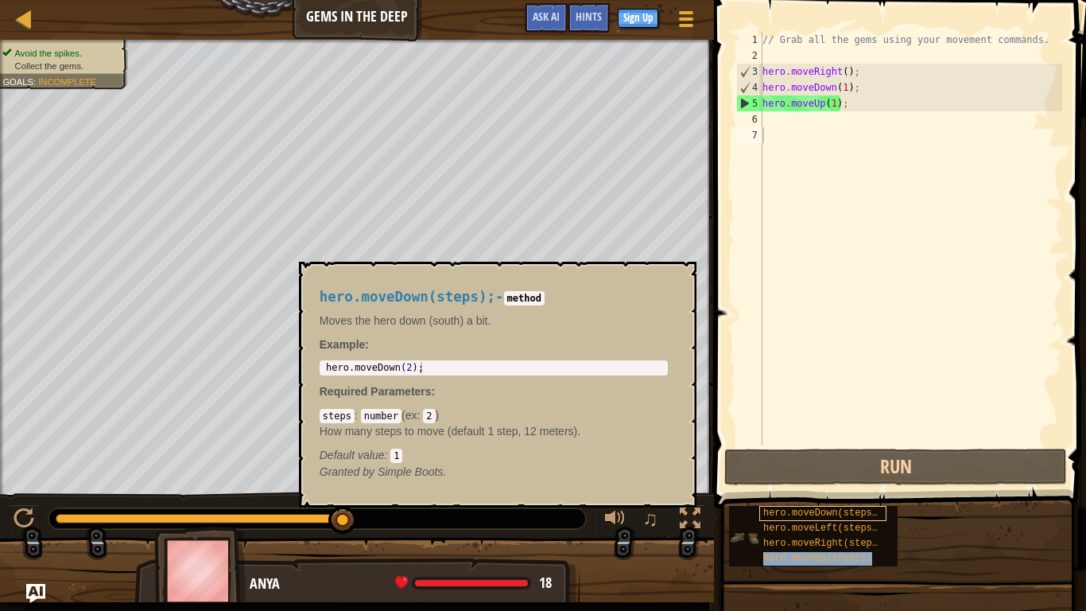
type textarea "hero.moveUp(steps);"
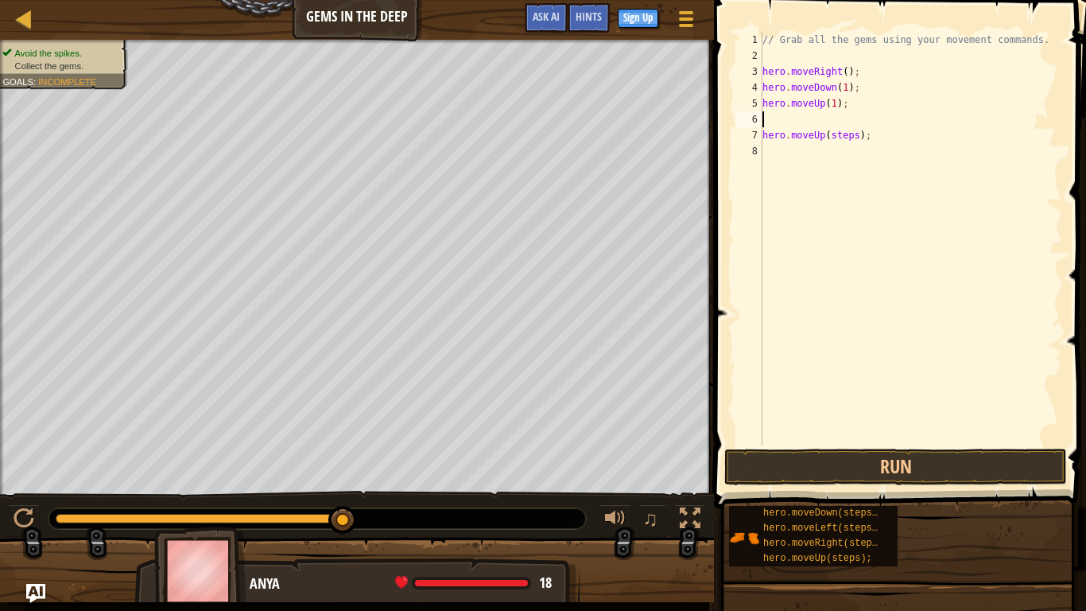
click at [902, 117] on div "// Grab all the gems using your movement commands. hero . moveRight ( ) ; hero …" at bounding box center [910, 254] width 303 height 445
drag, startPoint x: 760, startPoint y: 136, endPoint x: 899, endPoint y: 148, distance: 139.6
click at [899, 148] on div "1 2 3 4 5 6 7 8 // Grab all the gems using your movement commands. hero . moveR…" at bounding box center [897, 238] width 329 height 413
type textarea "hero.moveUp(steps);"
type textarea "hero.moveUp(1);"
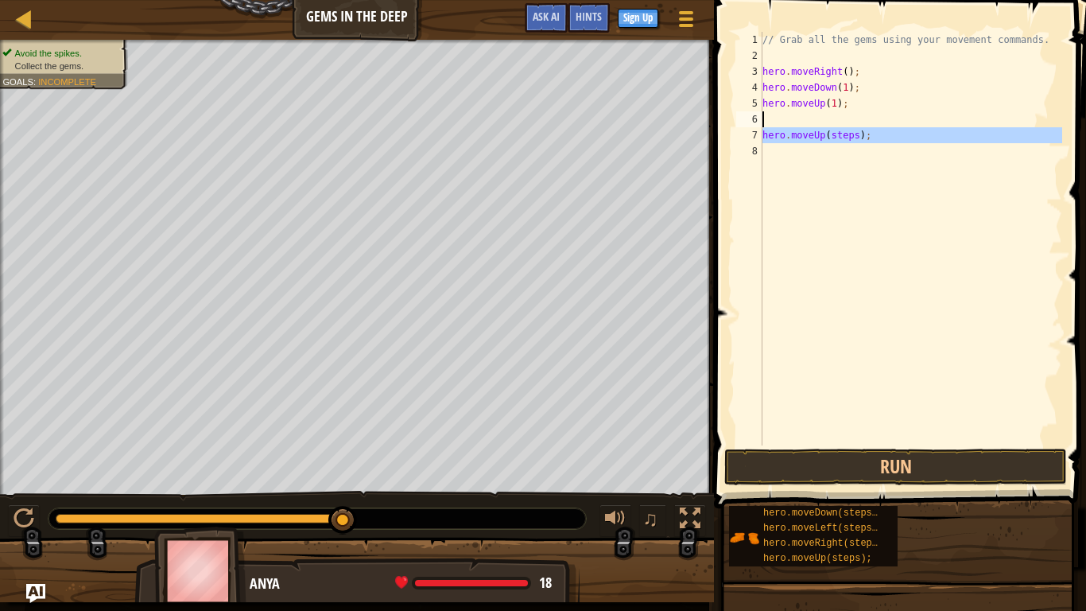
type textarea "hero.moveUp(steps);"
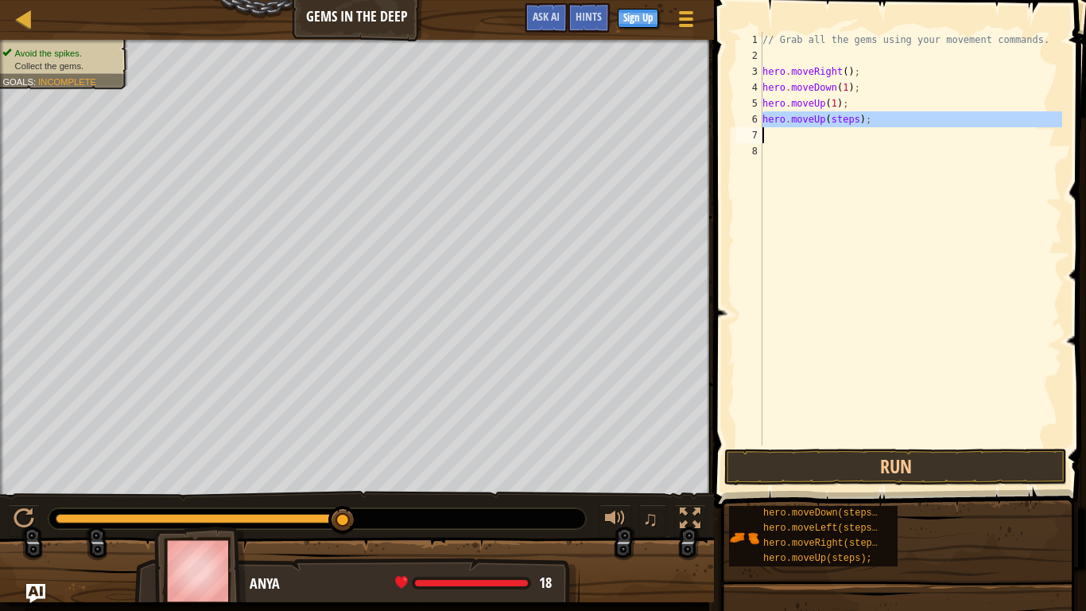
click at [856, 120] on div "// Grab all the gems using your movement commands. hero . moveRight ( ) ; hero …" at bounding box center [910, 238] width 303 height 413
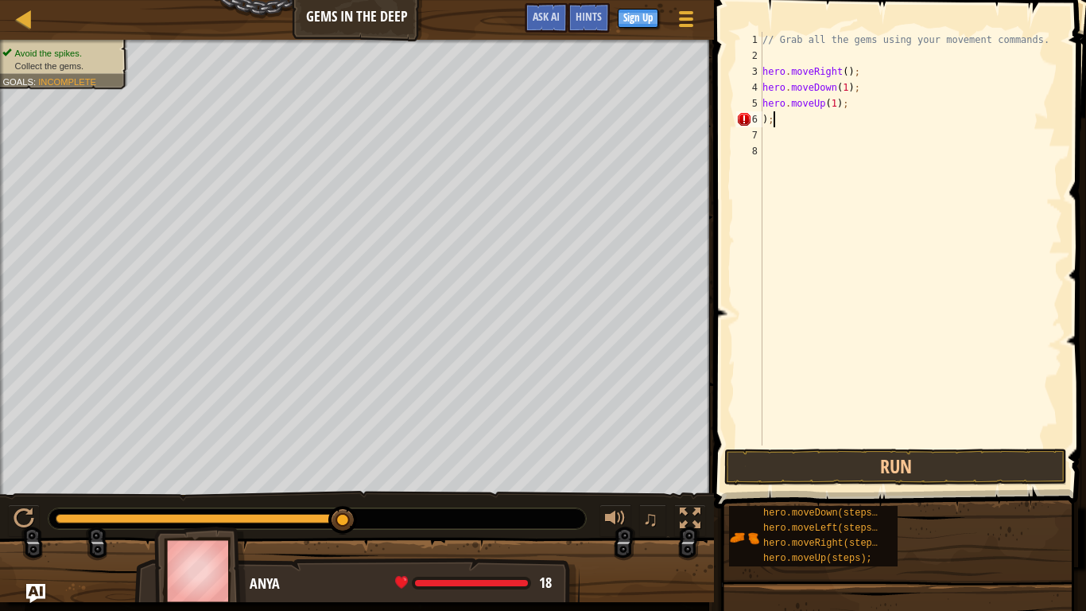
type textarea ")"
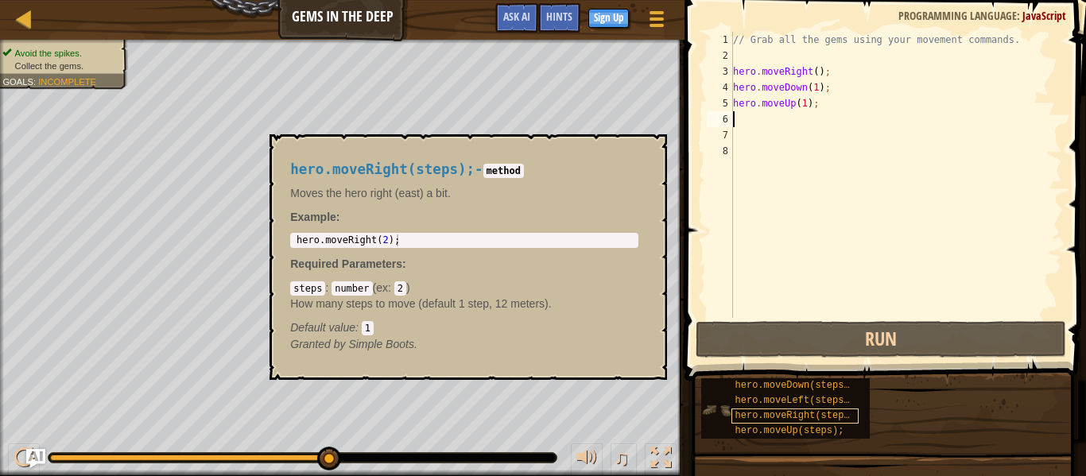
click at [817, 421] on span "hero.moveRight(steps);" at bounding box center [798, 415] width 126 height 11
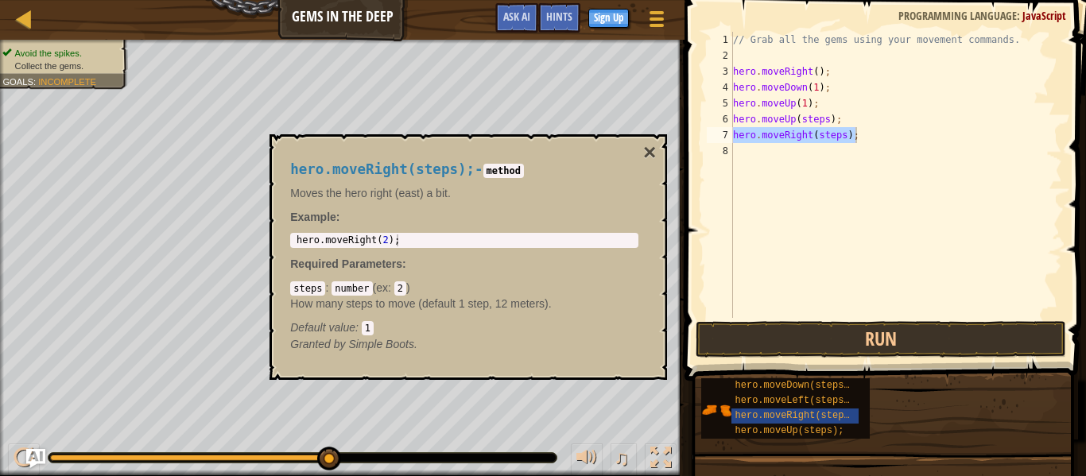
click at [510, 377] on div "hero.moveRight(steps); - method Moves the hero right (east) a bit. Example : 1 …" at bounding box center [469, 257] width 398 height 246
click at [649, 153] on button "×" at bounding box center [649, 153] width 13 height 22
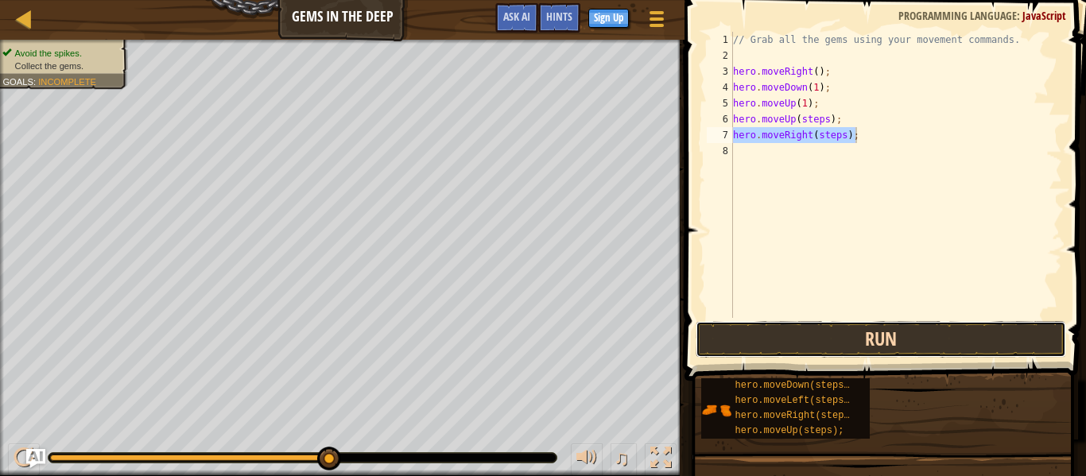
click at [885, 336] on button "Run" at bounding box center [881, 339] width 371 height 37
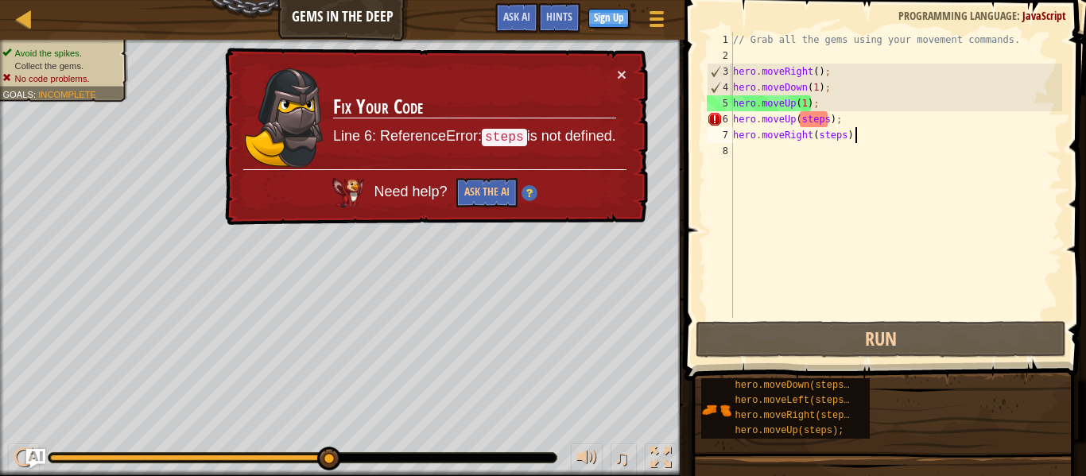
click at [825, 122] on div "// Grab all the gems using your movement commands. hero . moveRight ( ) ; hero …" at bounding box center [896, 191] width 332 height 318
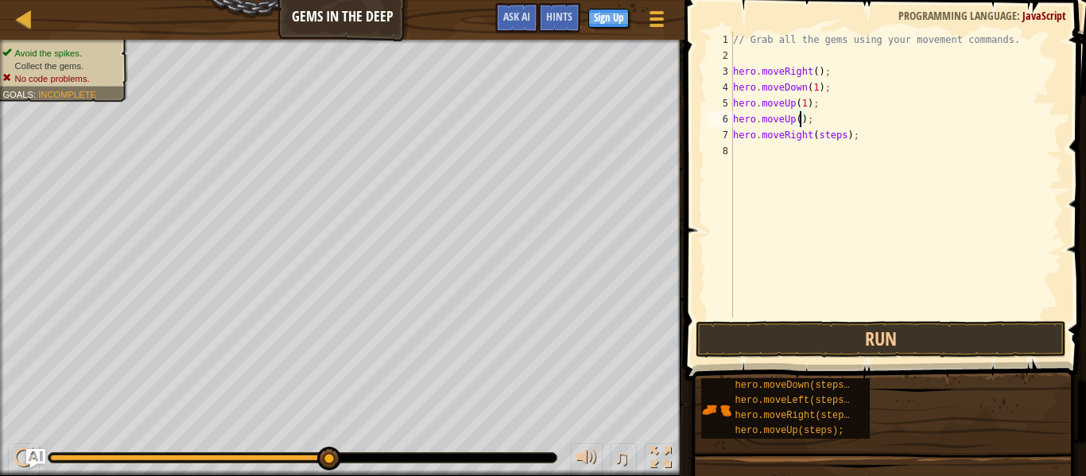
scroll to position [7, 11]
click at [846, 136] on div "// Grab all the gems using your movement commands. hero . moveRight ( ) ; hero …" at bounding box center [896, 191] width 332 height 318
type textarea "hero.moveRight(1);"
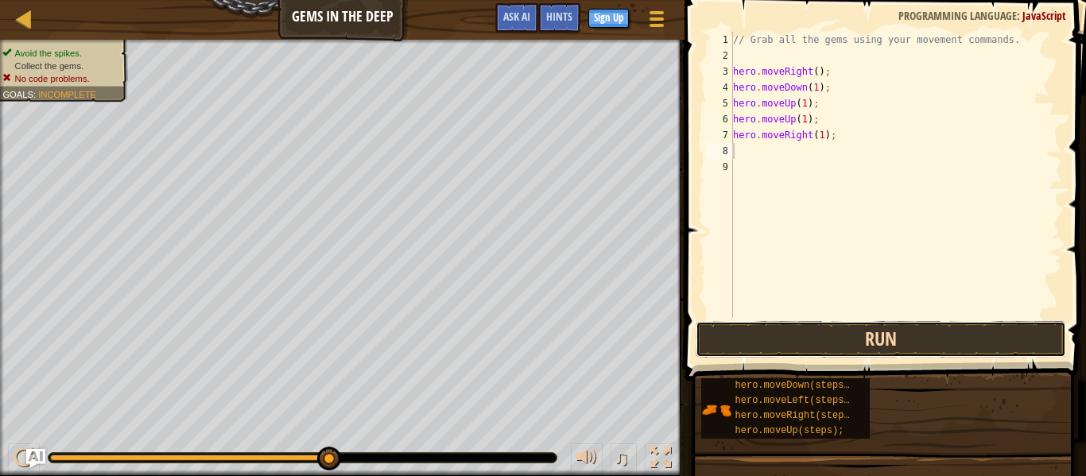
click at [954, 339] on button "Run" at bounding box center [881, 339] width 371 height 37
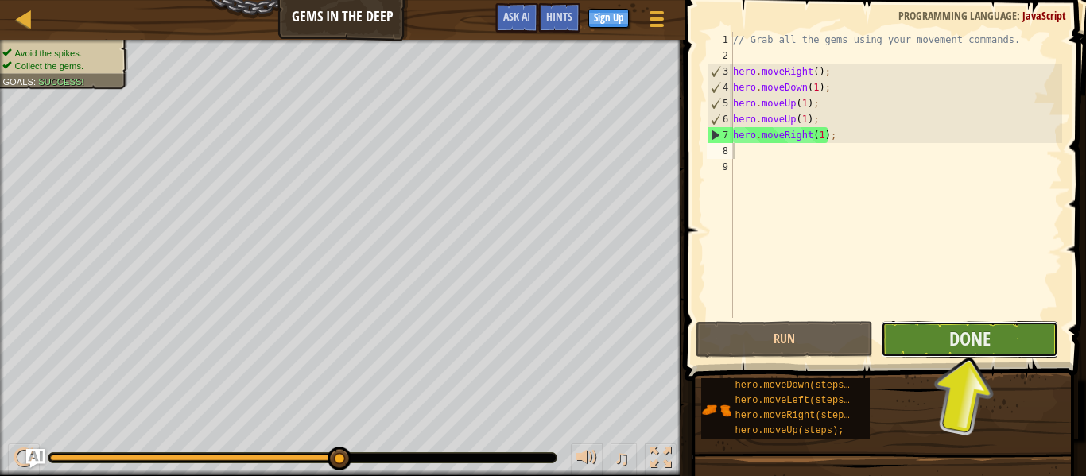
click at [915, 334] on button "Done" at bounding box center [969, 339] width 177 height 37
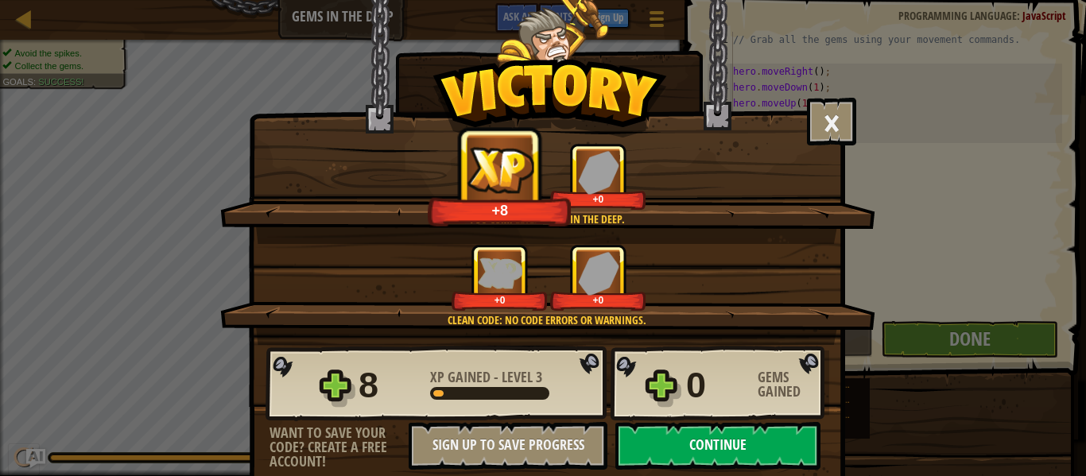
click at [779, 446] on button "Continue" at bounding box center [717, 446] width 205 height 48
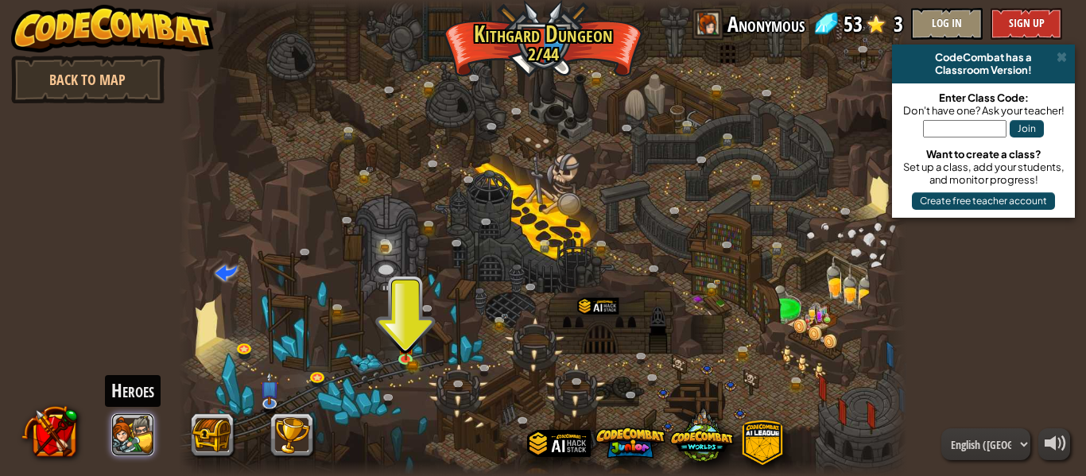
click at [137, 444] on button at bounding box center [133, 434] width 43 height 43
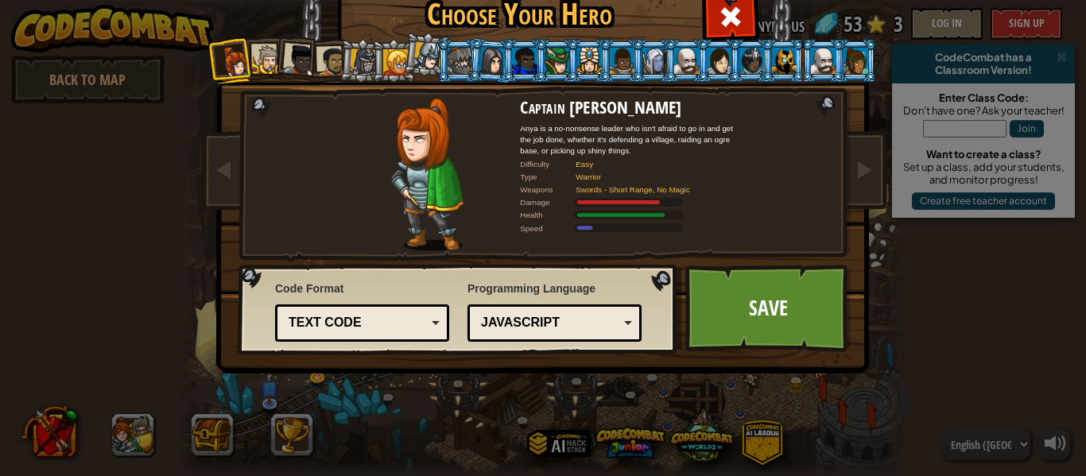
click at [428, 59] on div at bounding box center [428, 56] width 29 height 29
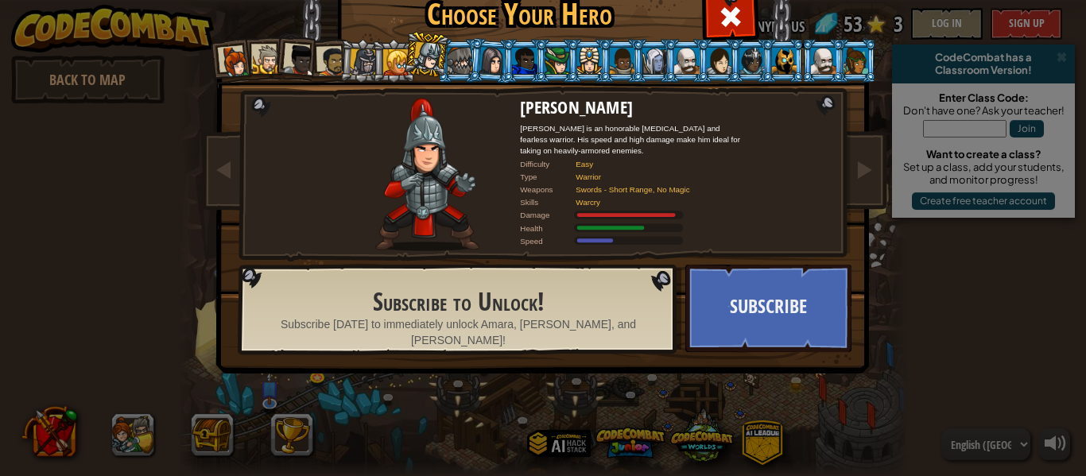
click at [329, 69] on div at bounding box center [331, 61] width 29 height 29
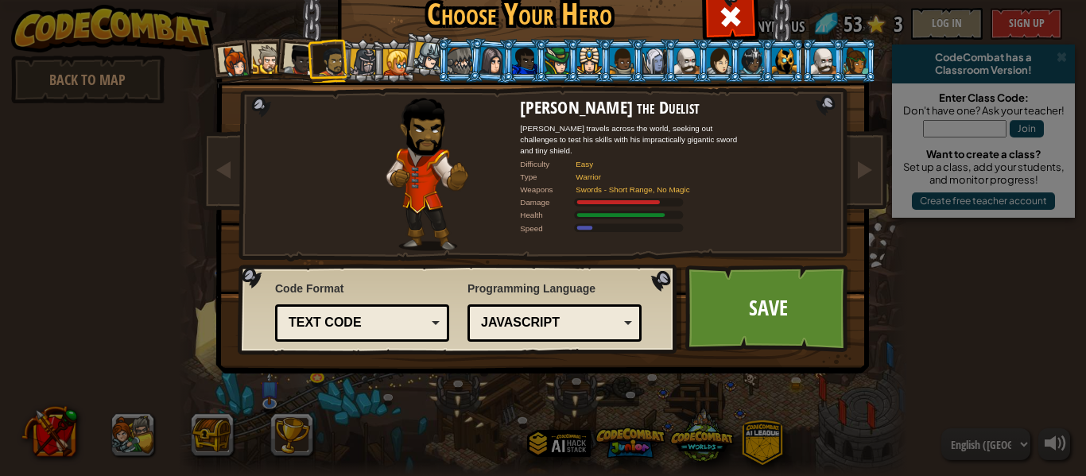
click at [281, 60] on li at bounding box center [297, 58] width 47 height 47
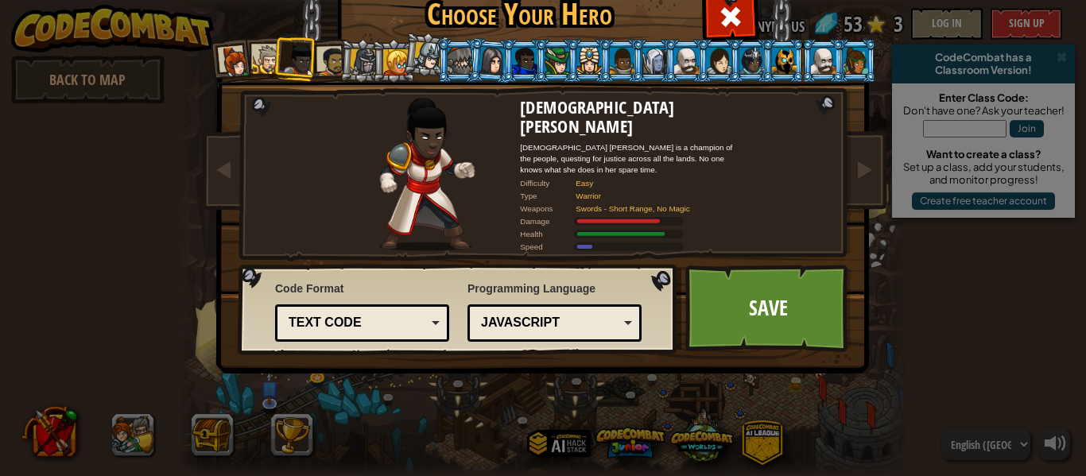
click at [262, 63] on div at bounding box center [267, 59] width 29 height 29
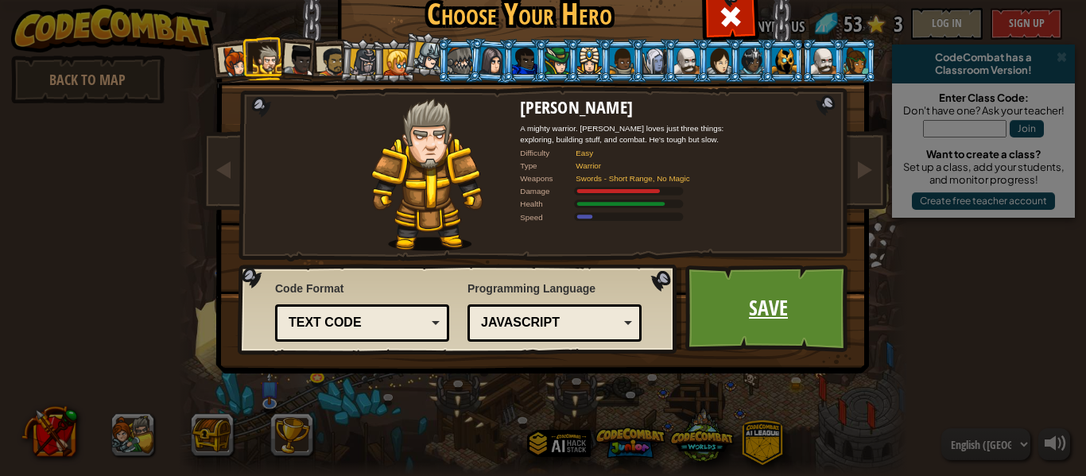
click at [717, 313] on link "Save" at bounding box center [768, 308] width 166 height 87
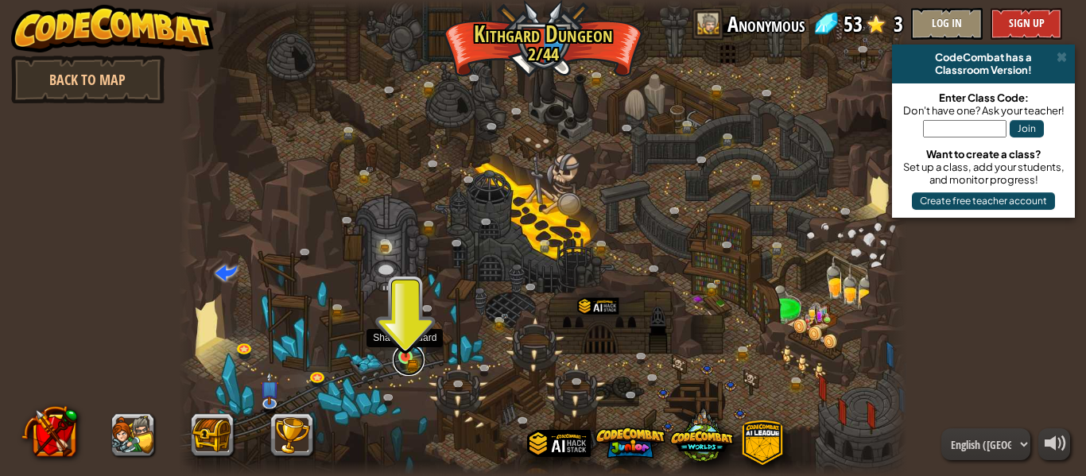
click at [409, 359] on link at bounding box center [409, 360] width 32 height 32
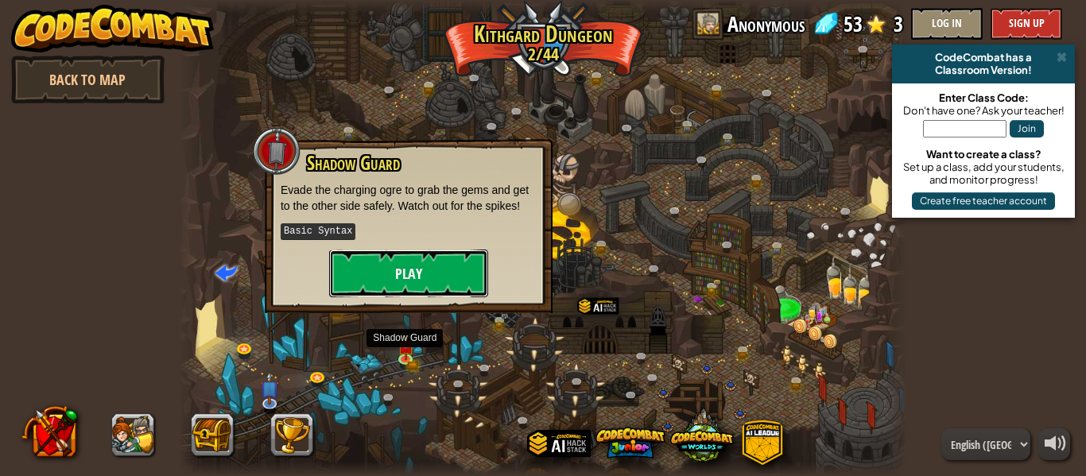
click at [415, 276] on button "Play" at bounding box center [408, 274] width 159 height 48
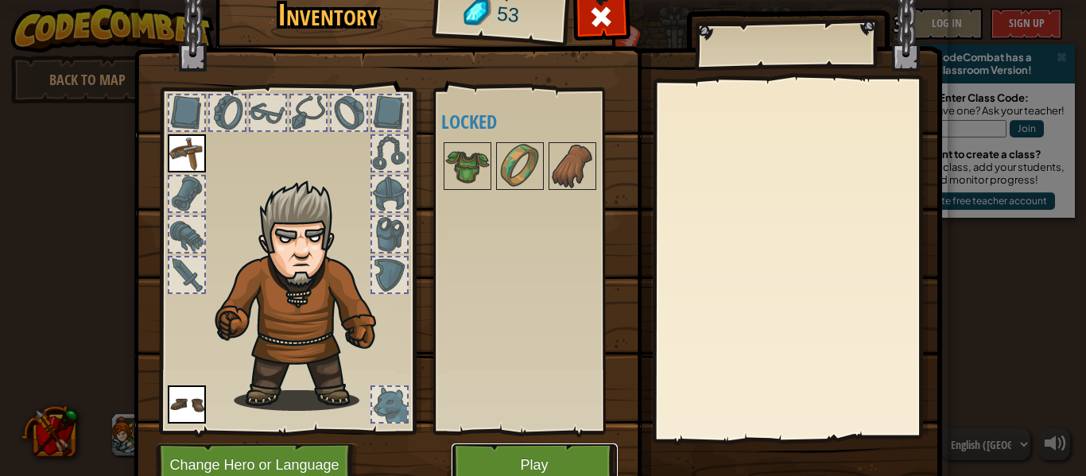
click at [555, 464] on button "Play" at bounding box center [535, 466] width 166 height 44
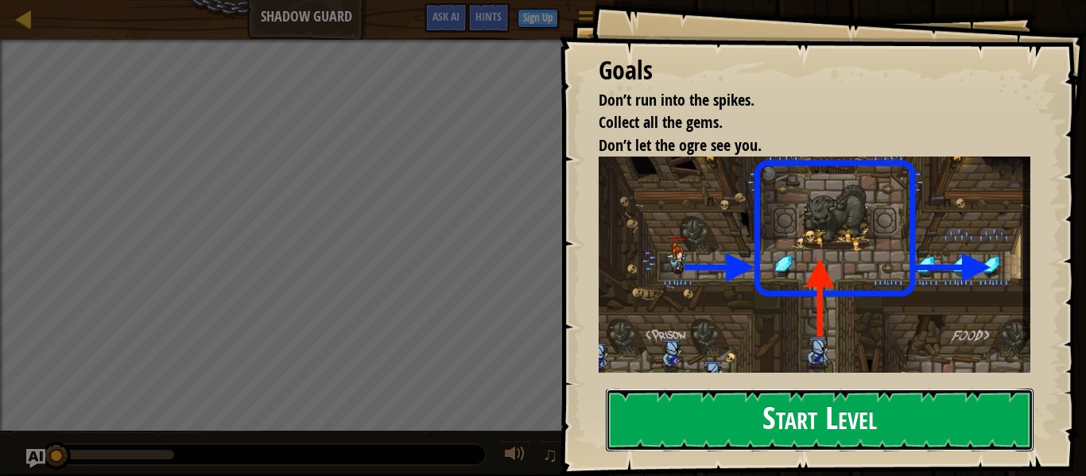
click at [773, 411] on button "Start Level" at bounding box center [820, 420] width 428 height 63
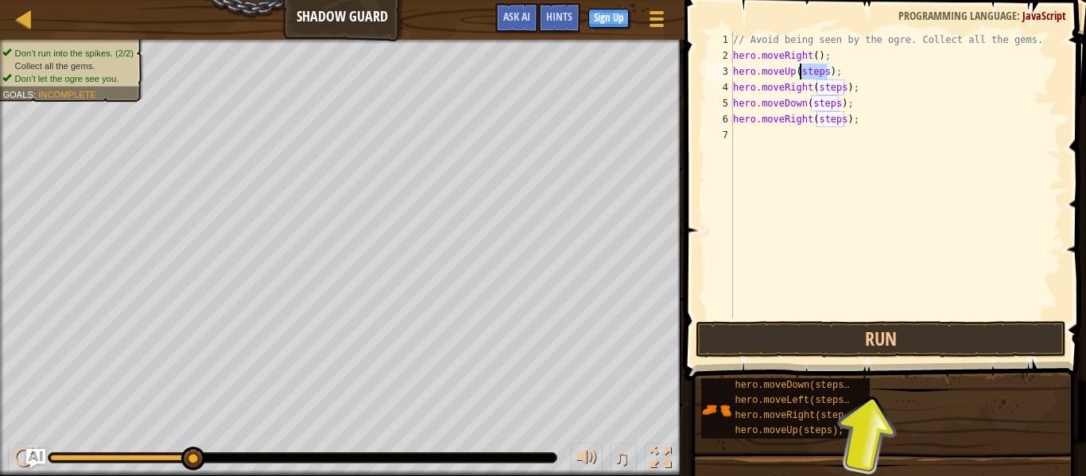
drag, startPoint x: 828, startPoint y: 76, endPoint x: 799, endPoint y: 75, distance: 29.5
click at [799, 75] on div "// Avoid being seen by the ogre. Collect all the gems. hero . moveRight ( ) ; h…" at bounding box center [896, 191] width 332 height 318
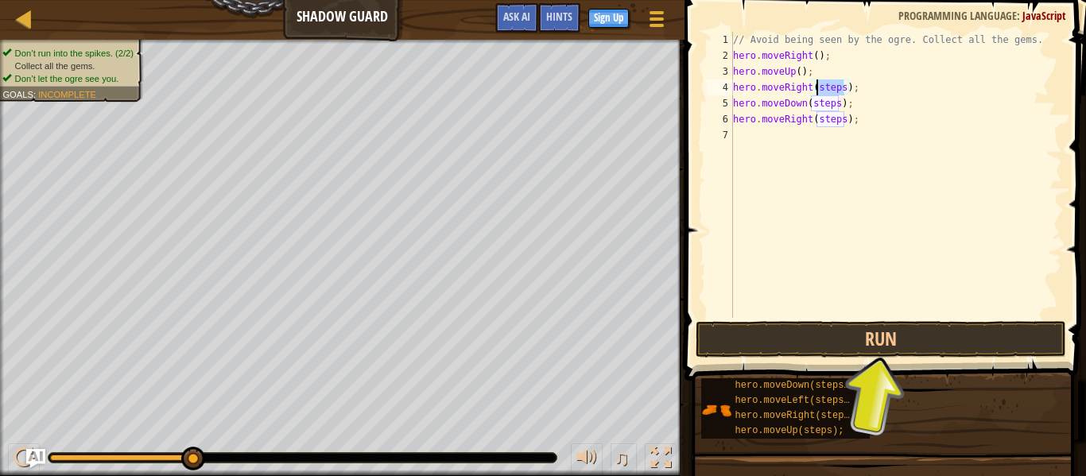
drag, startPoint x: 844, startPoint y: 92, endPoint x: 817, endPoint y: 94, distance: 27.1
click at [817, 94] on div "// Avoid being seen by the ogre. Collect all the gems. hero . moveRight ( ) ; h…" at bounding box center [896, 191] width 332 height 318
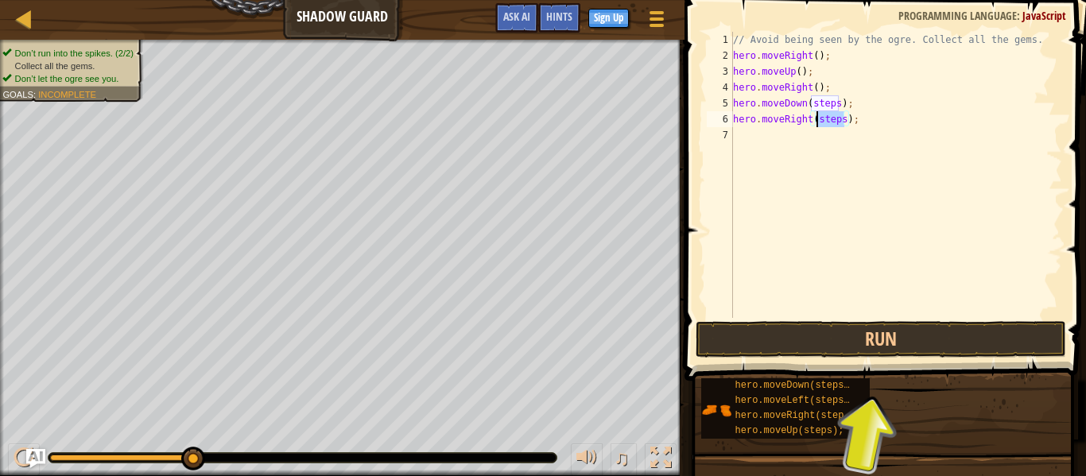
drag, startPoint x: 846, startPoint y: 120, endPoint x: 817, endPoint y: 123, distance: 28.8
click at [817, 123] on div "// Avoid being seen by the ogre. Collect all the gems. hero . moveRight ( ) ; h…" at bounding box center [896, 191] width 332 height 318
click at [840, 106] on div "// Avoid being seen by the ogre. Collect all the gems. hero . moveRight ( ) ; h…" at bounding box center [896, 191] width 332 height 318
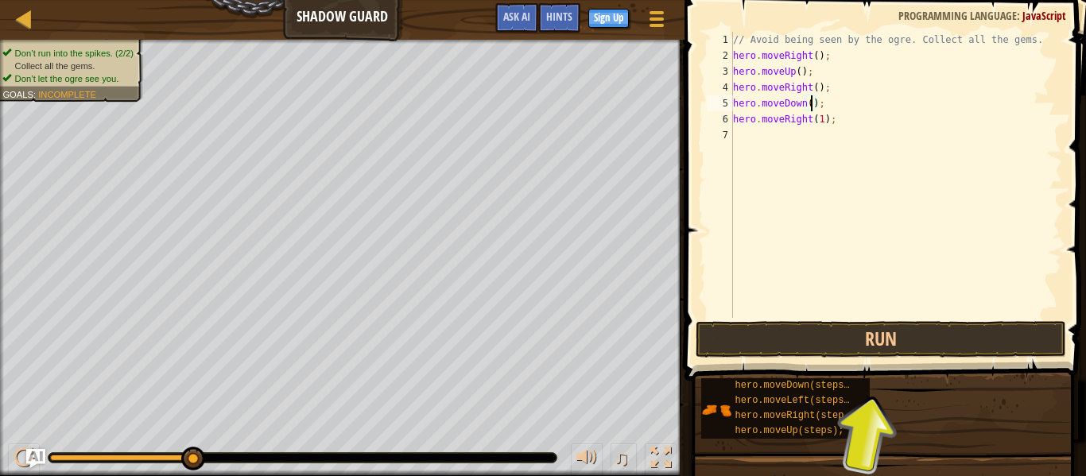
type textarea "hero.moveDown(1);"
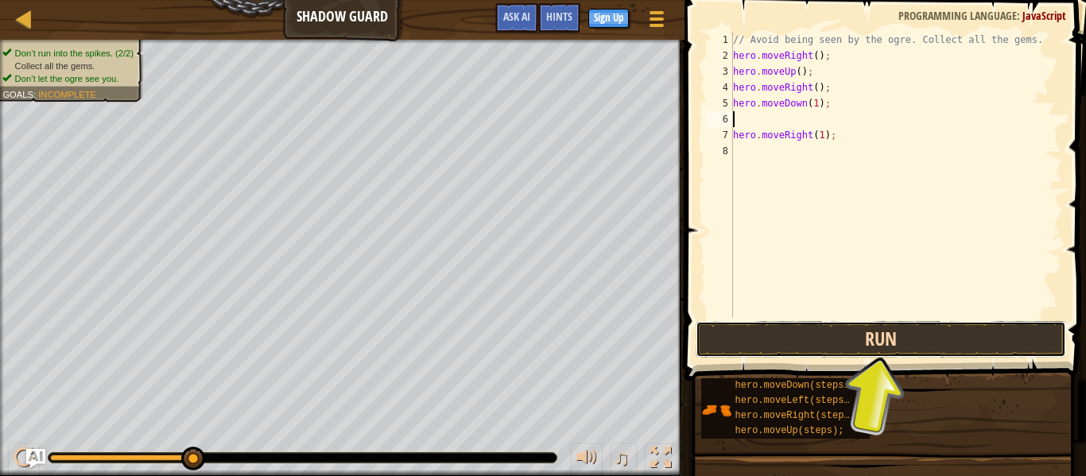
click at [896, 336] on button "Run" at bounding box center [881, 339] width 371 height 37
